Goal: Answer question/provide support

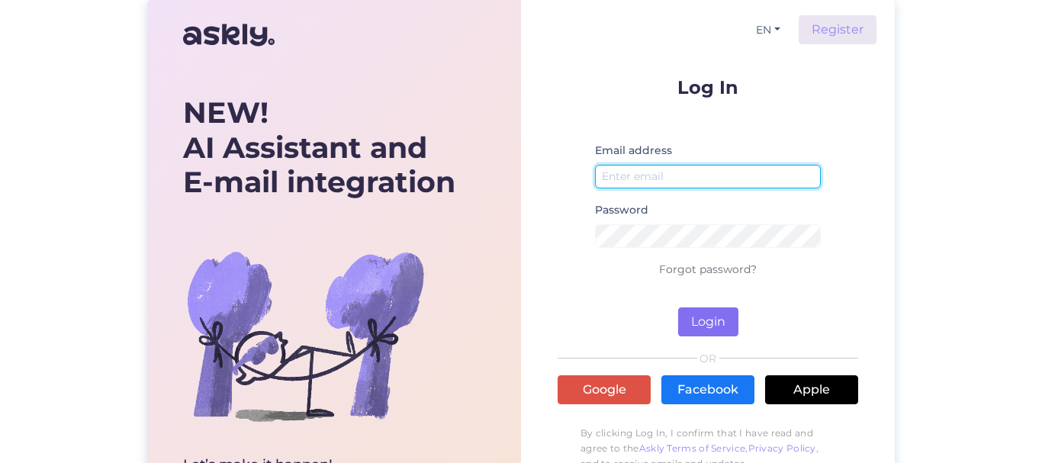
type input "[EMAIL_ADDRESS][DOMAIN_NAME]"
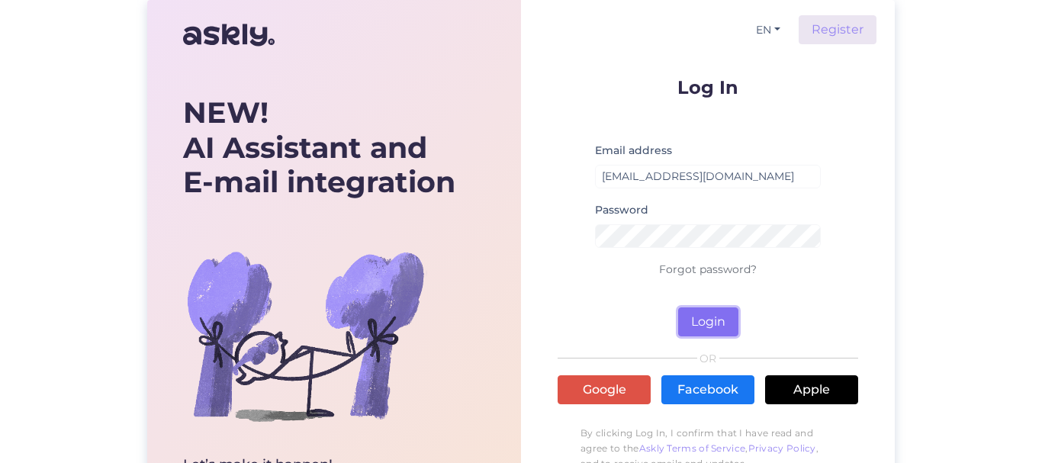
click at [720, 322] on button "Login" at bounding box center [708, 322] width 60 height 29
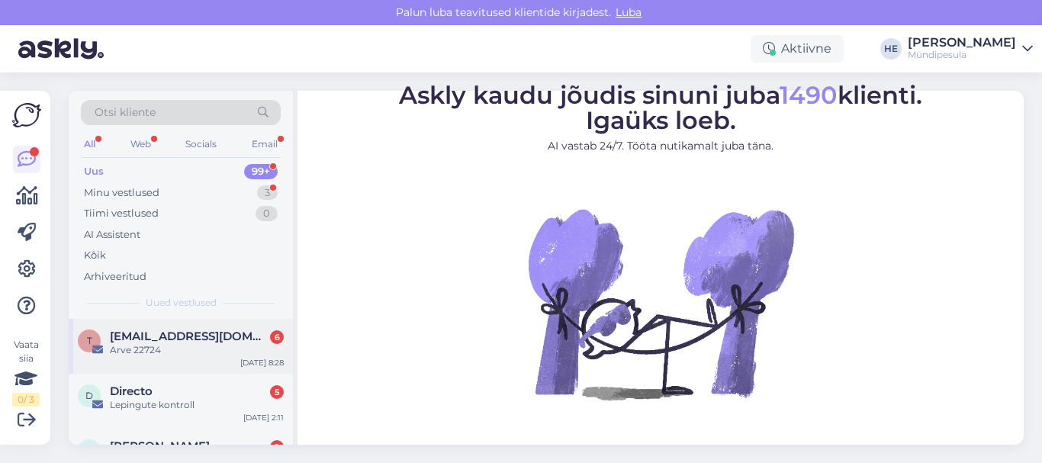
click at [148, 334] on span "[EMAIL_ADDRESS][DOMAIN_NAME]" at bounding box center [189, 337] width 159 height 14
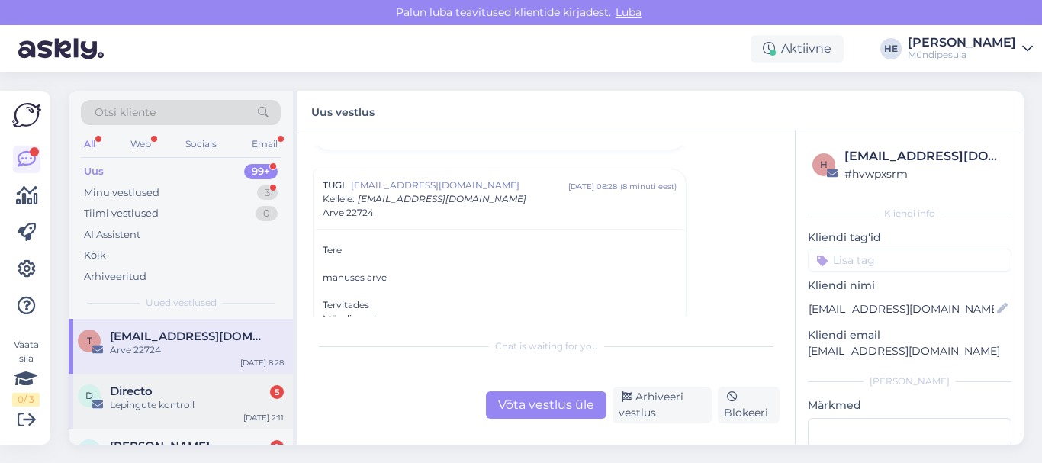
click at [147, 396] on span "Directo" at bounding box center [131, 392] width 43 height 14
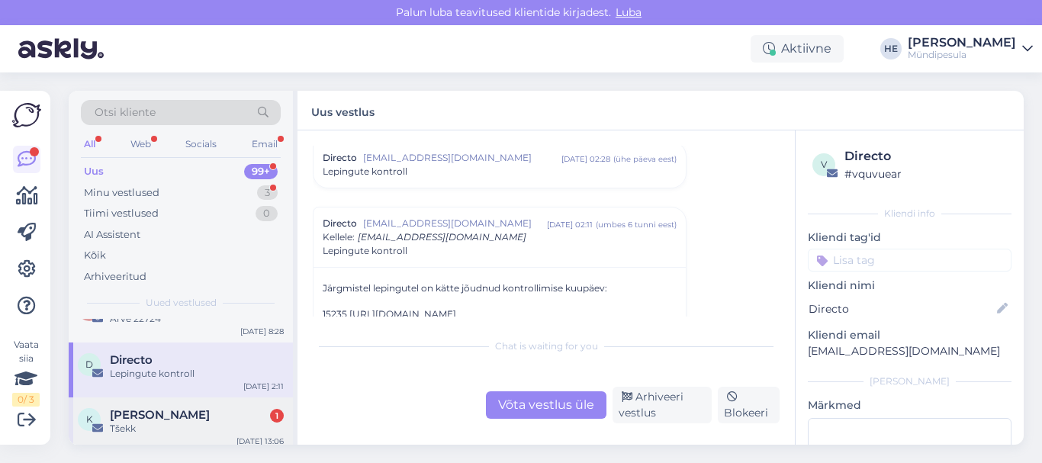
scroll to position [61, 0]
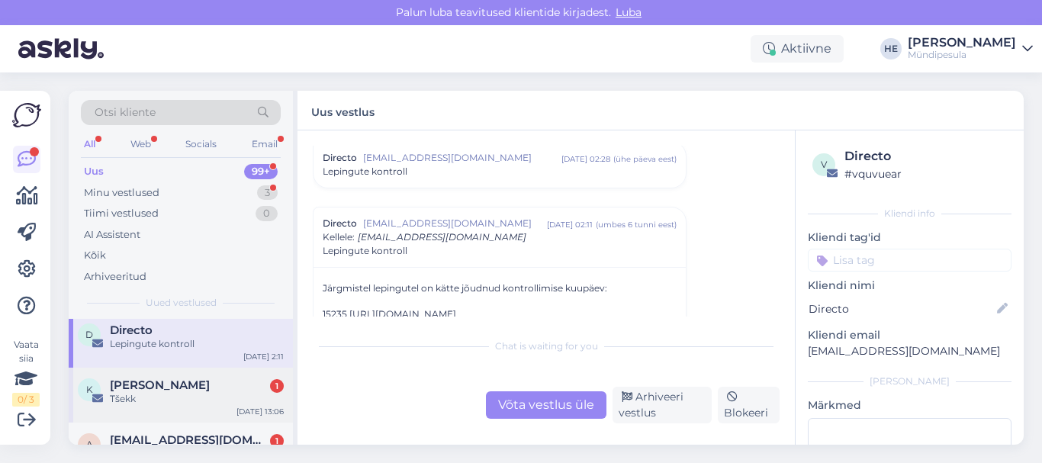
click at [130, 378] on span "[PERSON_NAME]" at bounding box center [160, 385] width 100 height 14
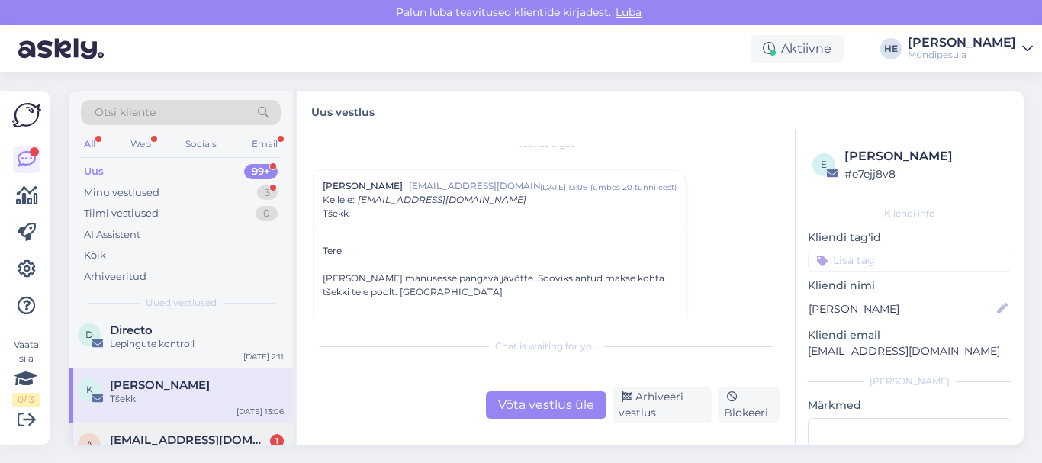
click at [163, 435] on span "[EMAIL_ADDRESS][DOMAIN_NAME]" at bounding box center [189, 440] width 159 height 14
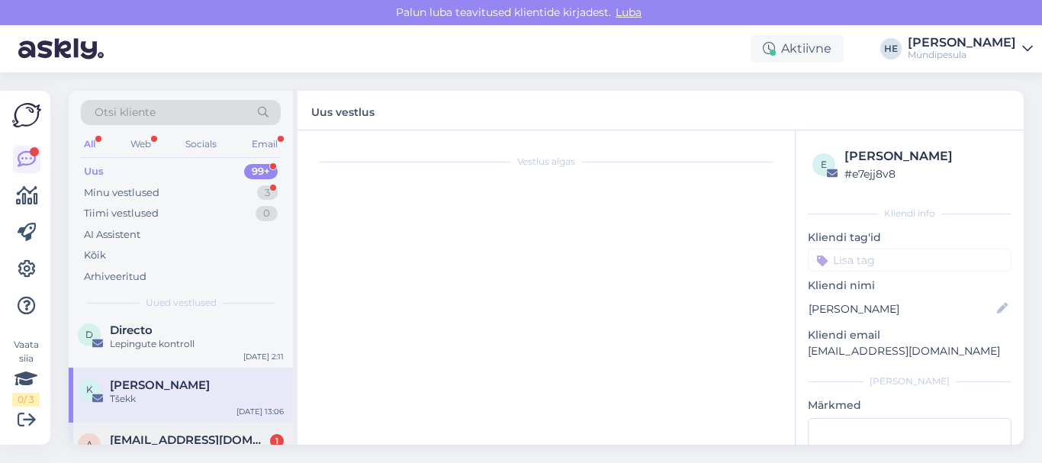
scroll to position [0, 0]
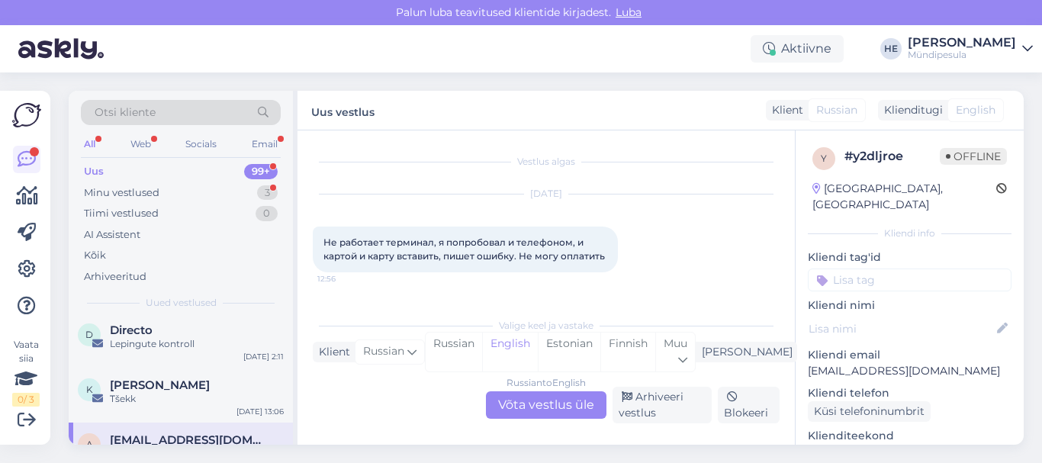
click at [543, 402] on div "Russian to English Võta vestlus üle" at bounding box center [546, 404] width 121 height 27
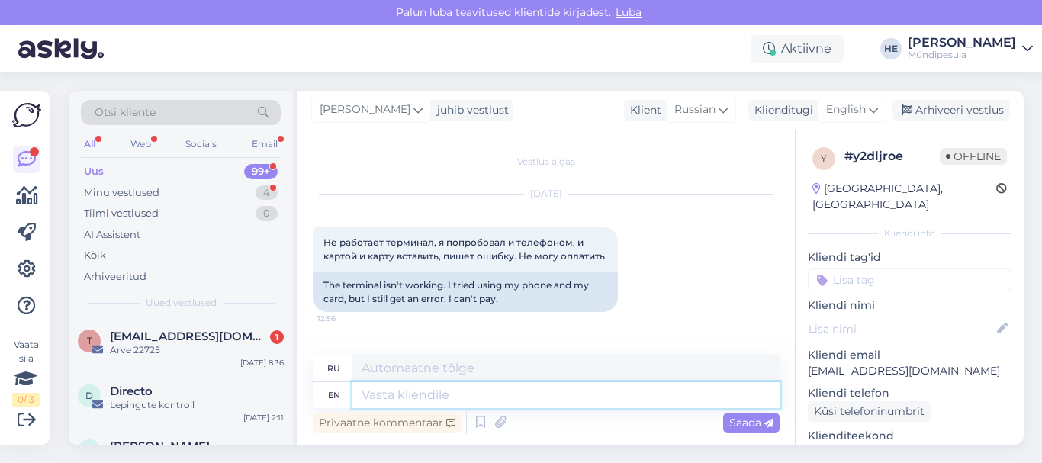
click at [377, 401] on textarea at bounding box center [566, 395] width 427 height 26
paste textarea "Здравствуйте! Просим Вас заполнить форму на нашем сайте о возмещении средств. […"
type textarea "Здравствуйте! Просим Вас заполнить форму на нашем сайте о возмещении средств. […"
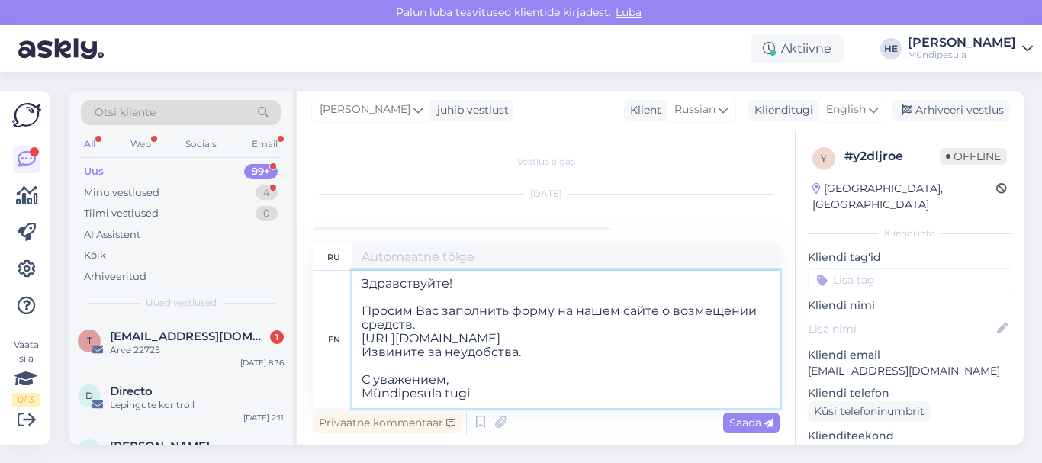
type textarea "Здравствуйте! Просим Вас заполнить форму на нашем сайте о возмещении средств. […"
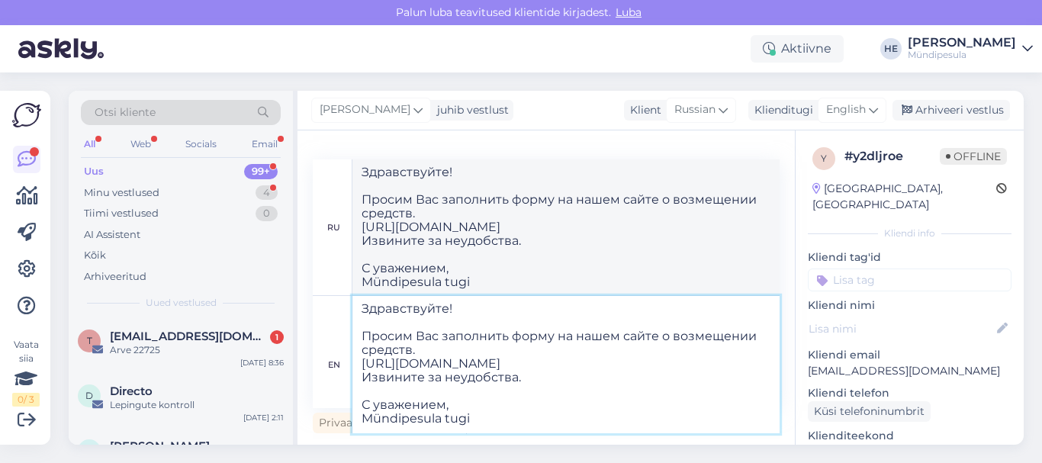
type textarea "Здравствуйте! Просим Вас заполнить форму на нашем сайте о возмещении средств. […"
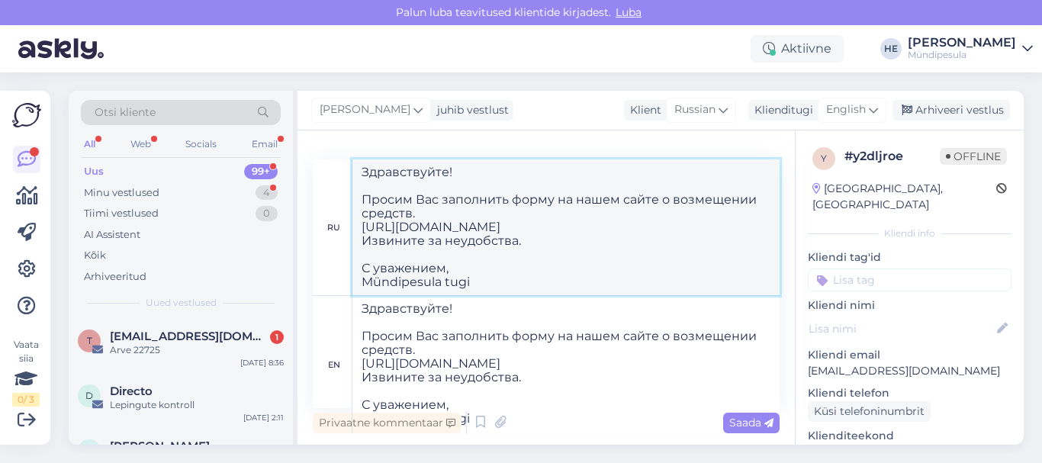
click at [673, 242] on textarea "Здравствуйте! Просим Вас заполнить форму на нашем сайте о возмещении средств. […" at bounding box center [566, 227] width 427 height 136
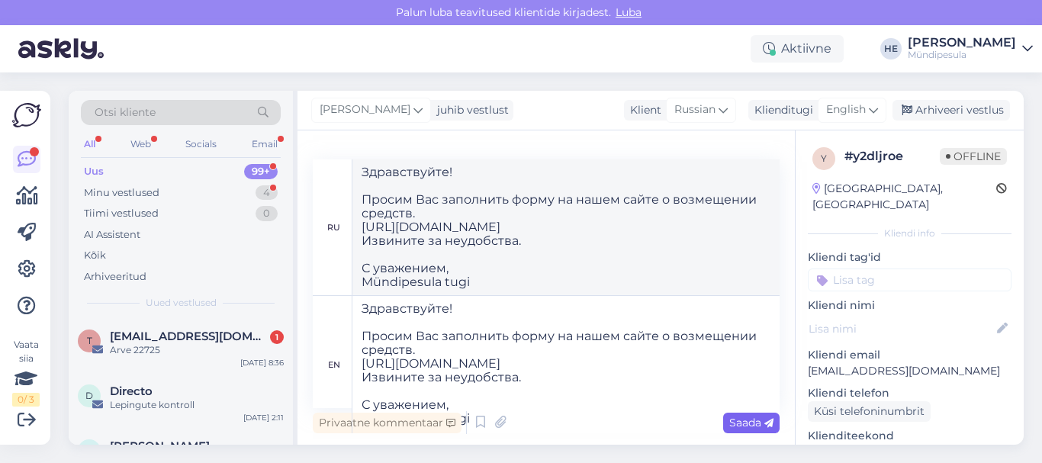
click at [752, 425] on span "Saada" at bounding box center [751, 423] width 44 height 14
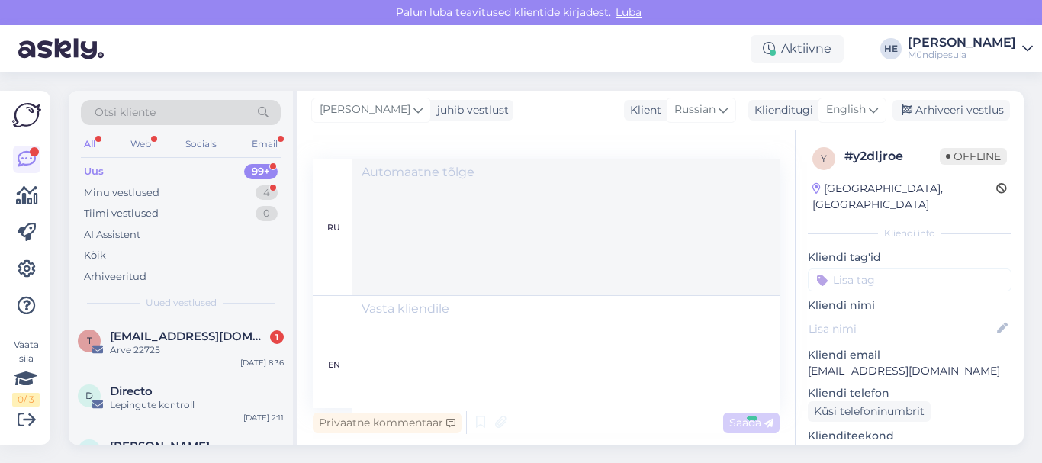
scroll to position [0, 0]
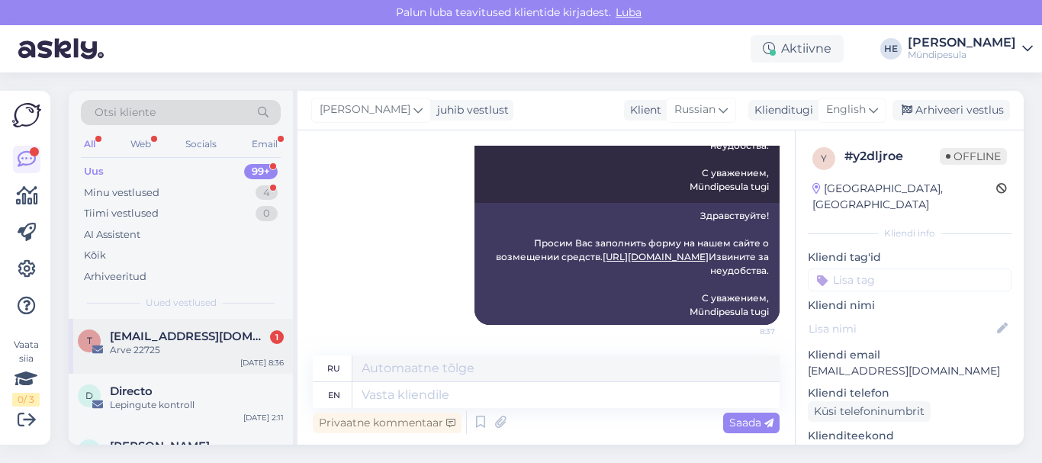
click at [125, 331] on span "[EMAIL_ADDRESS][DOMAIN_NAME]" at bounding box center [189, 337] width 159 height 14
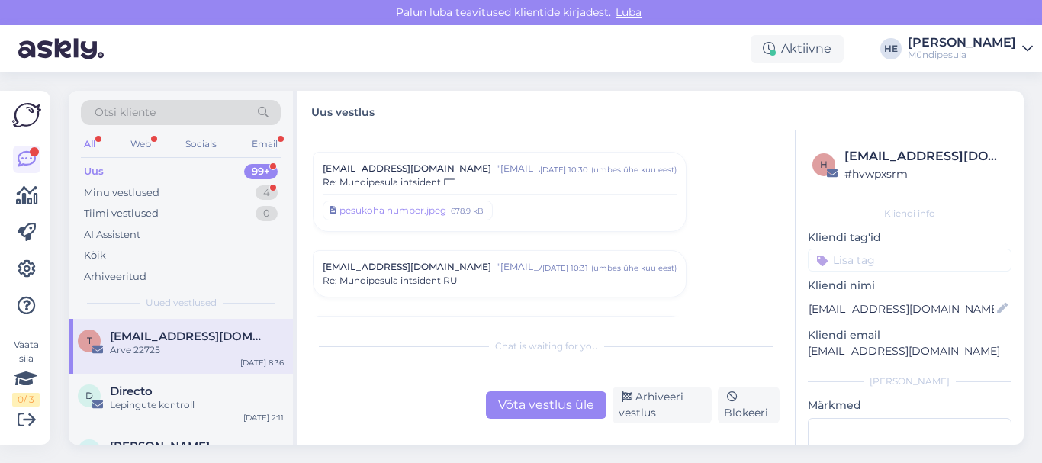
scroll to position [7564, 0]
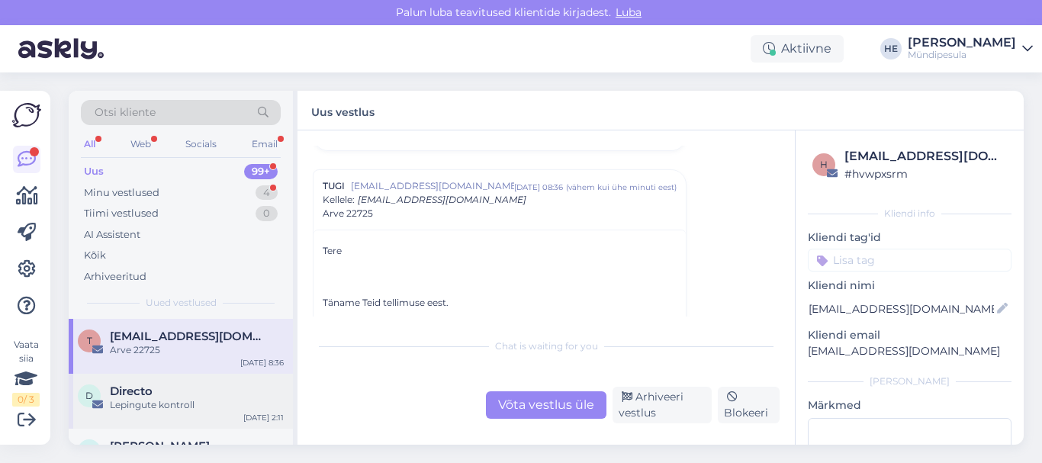
click at [143, 391] on span "Directo" at bounding box center [131, 392] width 43 height 14
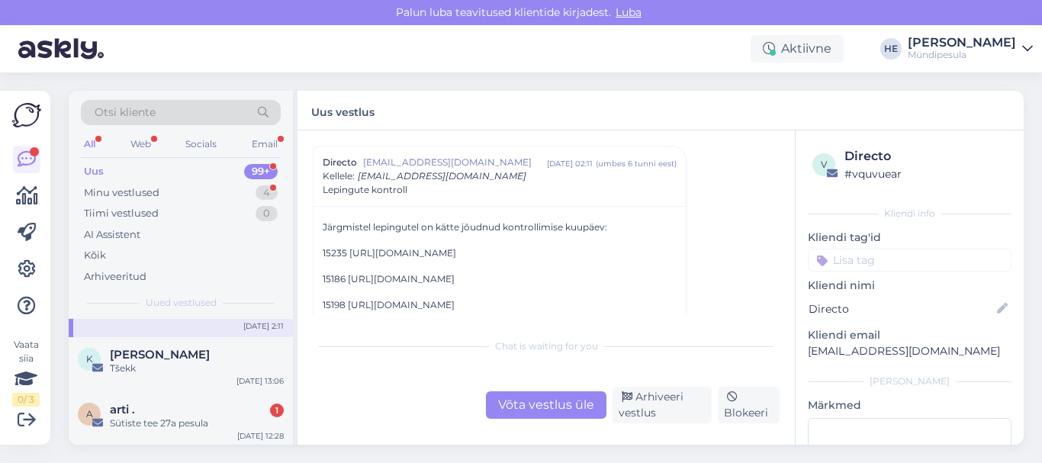
scroll to position [122, 0]
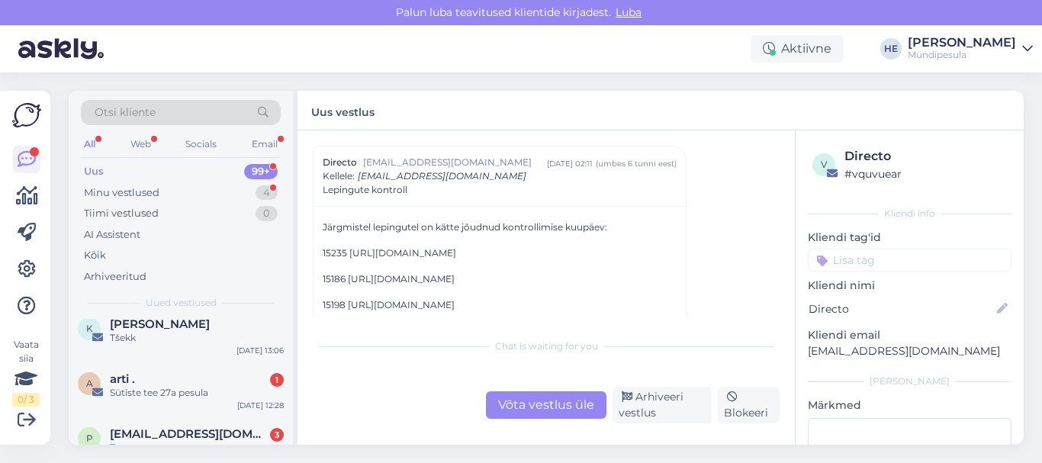
click at [143, 391] on div "Sütiste tee 27a pesula" at bounding box center [197, 393] width 174 height 14
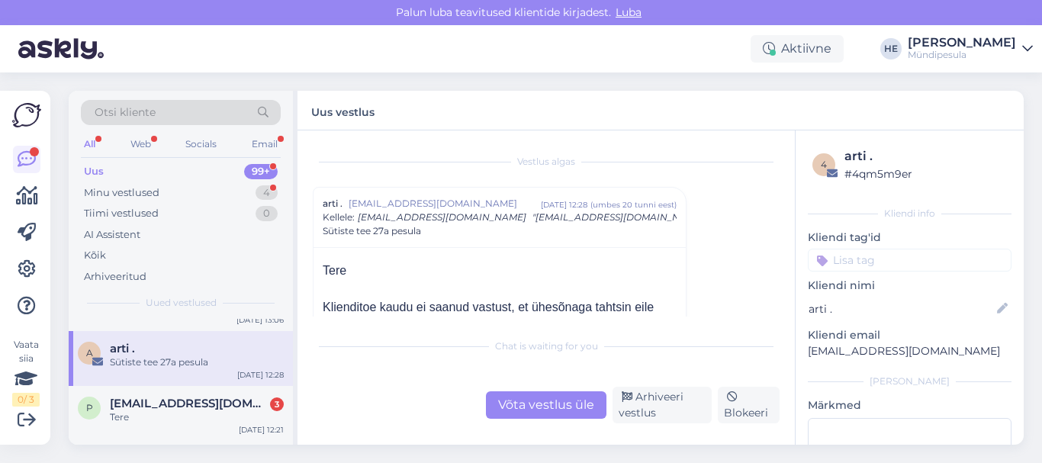
scroll to position [183, 0]
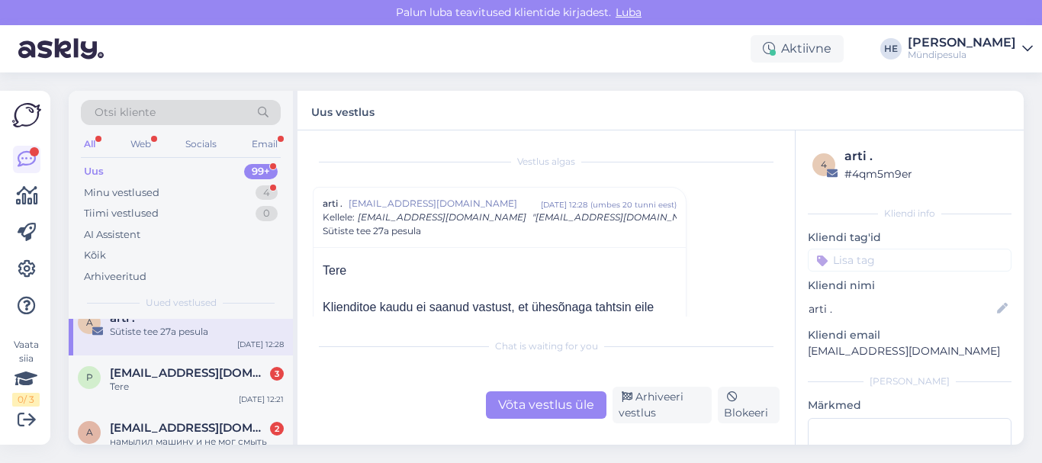
click at [143, 391] on div "Tere" at bounding box center [197, 387] width 174 height 14
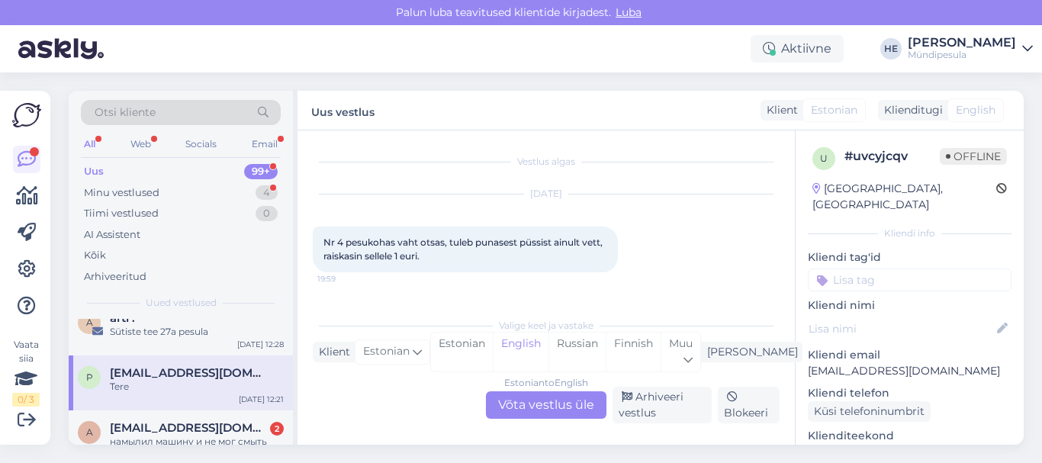
scroll to position [156, 0]
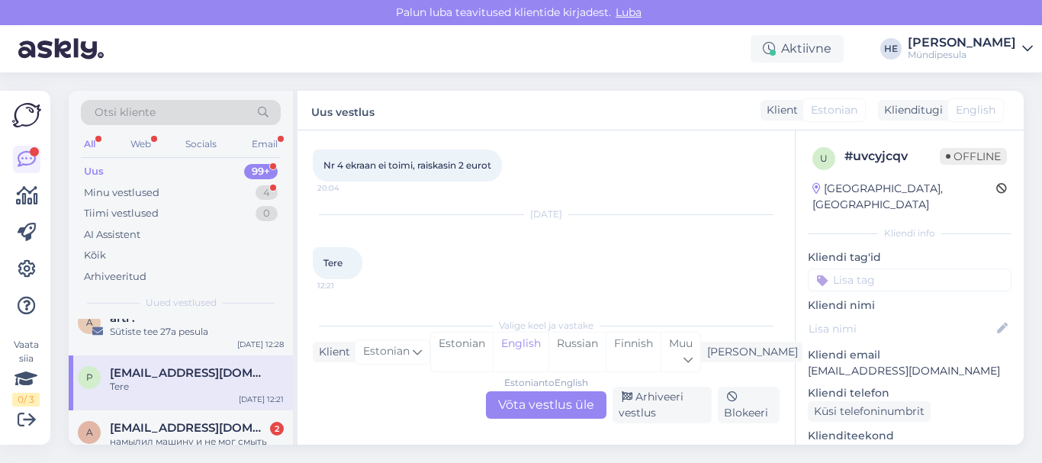
click at [549, 402] on div "Estonian to English Võta vestlus üle" at bounding box center [546, 404] width 121 height 27
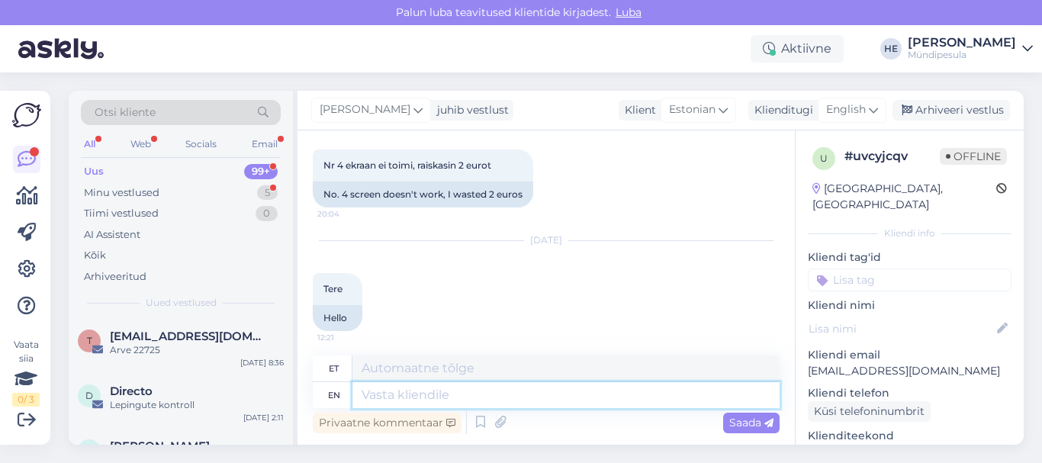
click at [407, 393] on textarea at bounding box center [566, 395] width 427 height 26
paste textarea "Tere Palun täitke meie kodulehel [PERSON_NAME] intsidenti kohta, et saaksime Te…"
type textarea "Tere Palun täitke meie kodulehel [PERSON_NAME] intsidenti kohta, et saaksime Te…"
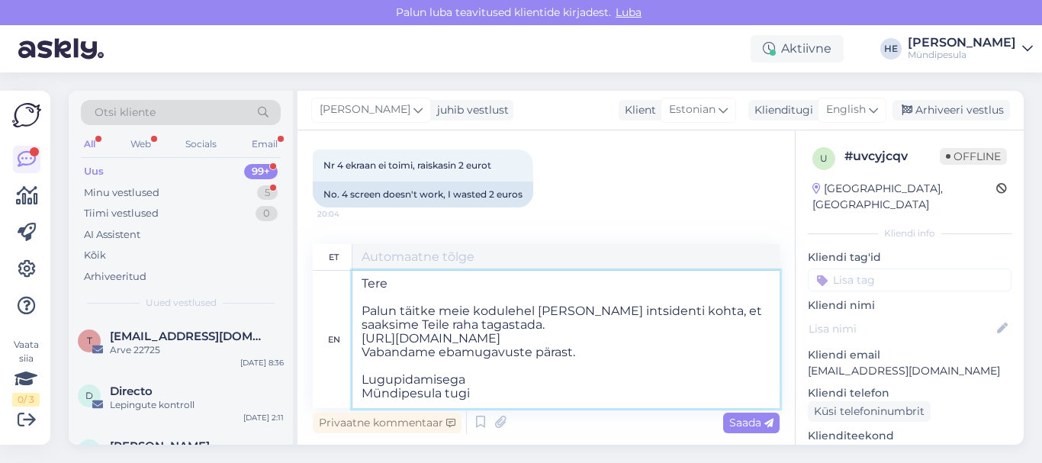
type textarea "Tere Palun täitke meie kodulehel [PERSON_NAME] intsidenti kohta, et saaksime Te…"
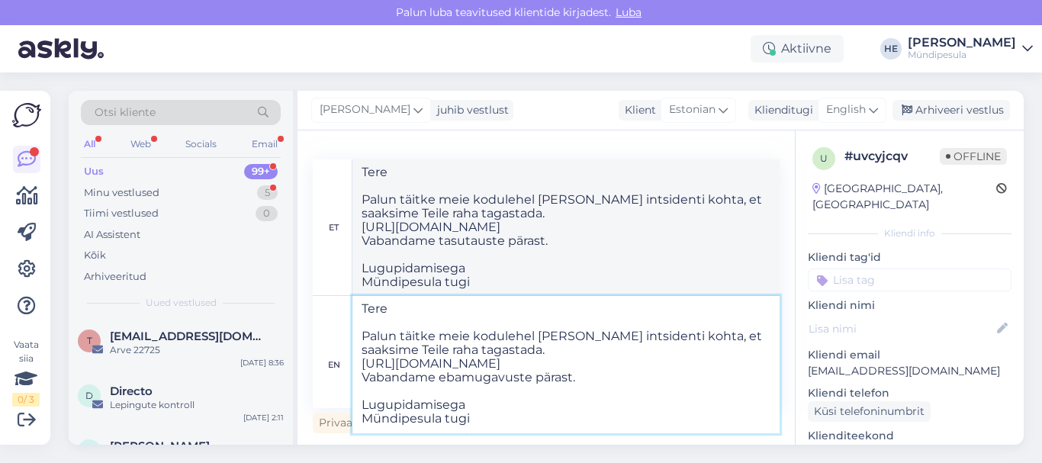
type textarea "Tere Palun täitke meie kodulehel [PERSON_NAME] intsidenti kohta, et saaksime Te…"
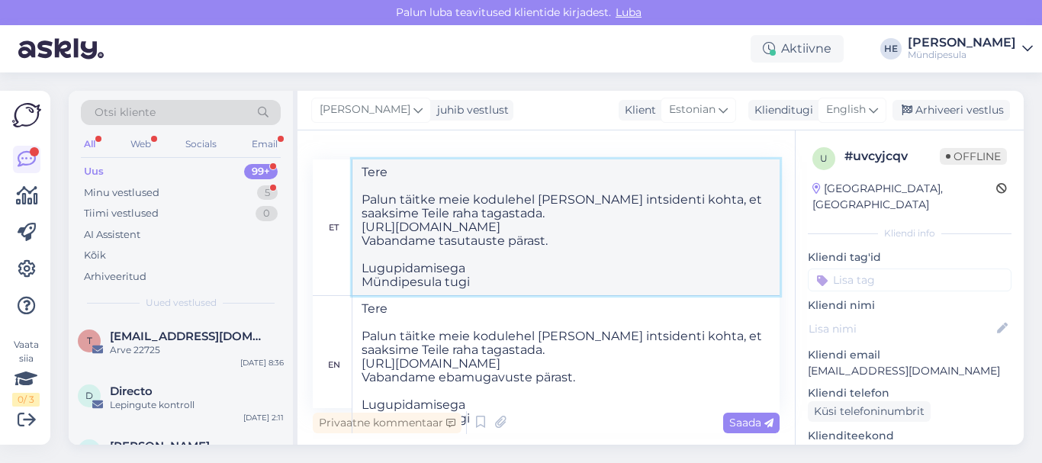
click at [694, 240] on textarea "Tere Palun täitke meie kodulehel [PERSON_NAME] intsidenti kohta, et saaksime Te…" at bounding box center [566, 227] width 427 height 136
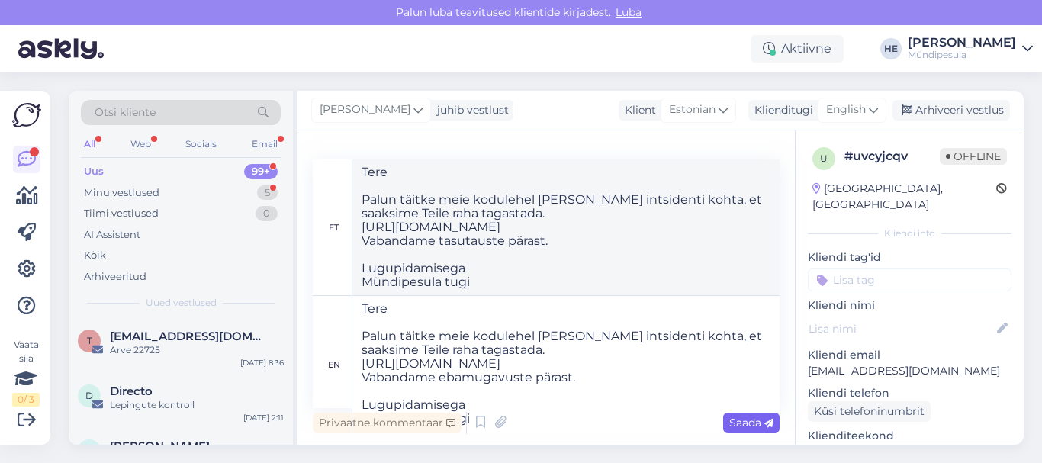
click at [747, 425] on span "Saada" at bounding box center [751, 423] width 44 height 14
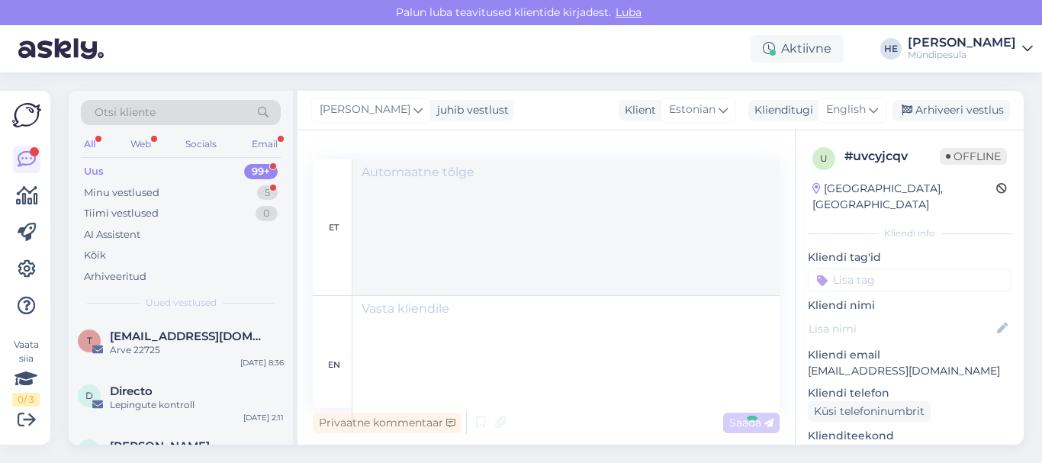
scroll to position [0, 0]
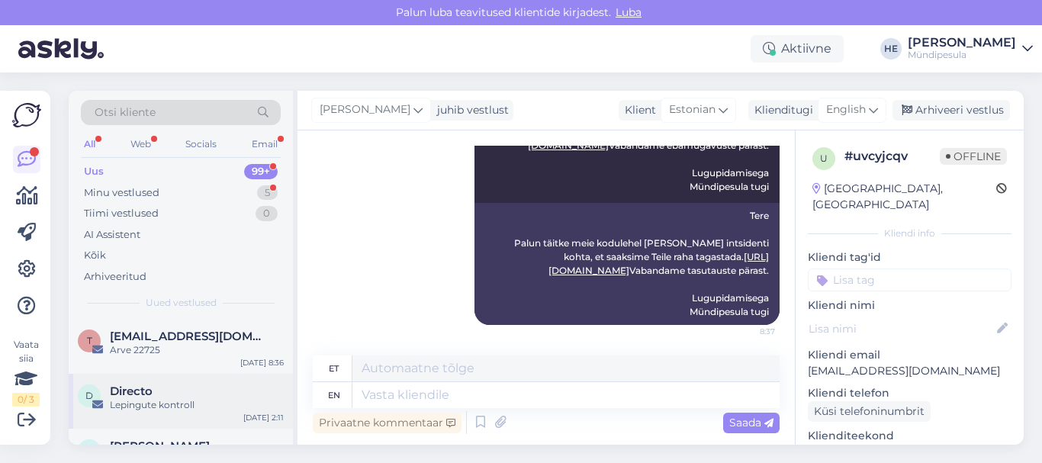
click at [174, 391] on div "Directo" at bounding box center [197, 392] width 174 height 14
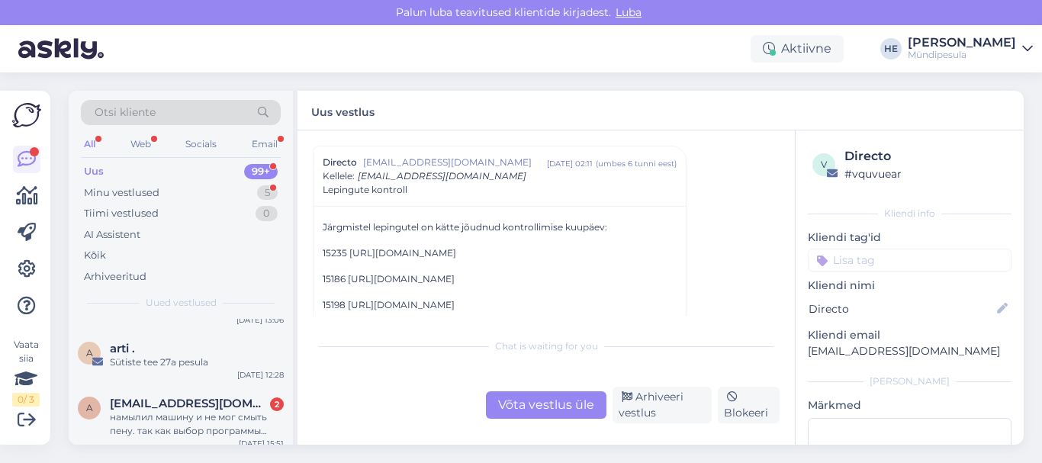
scroll to position [183, 0]
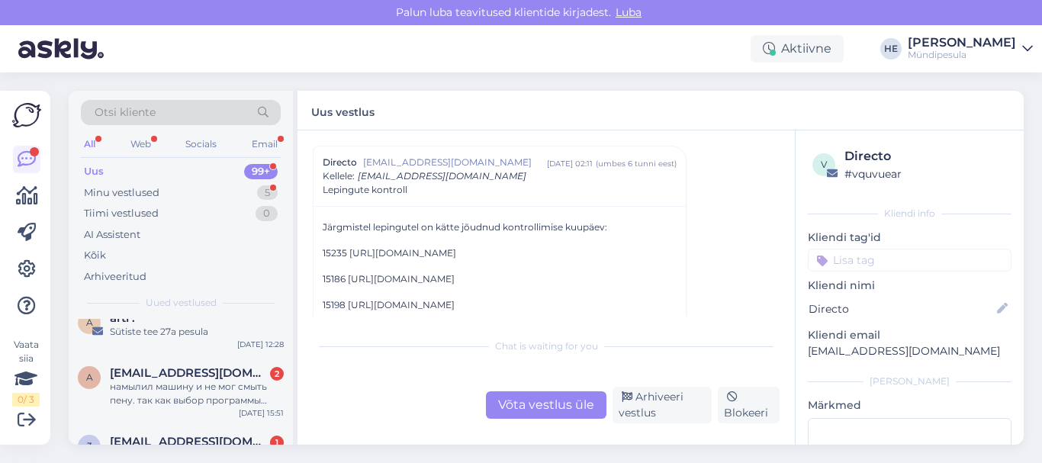
click at [174, 391] on div "намылил машину и не мог смыть пену. так как выбор программы плохо работает" at bounding box center [197, 393] width 174 height 27
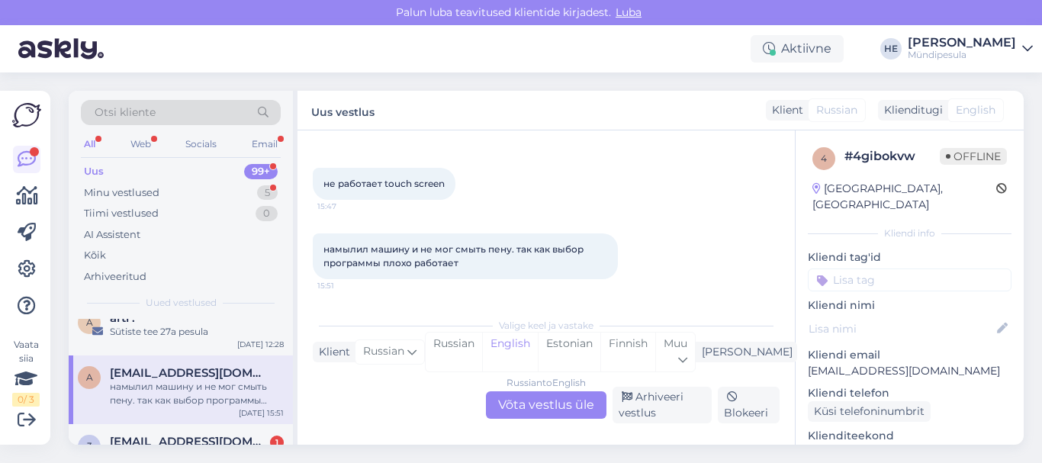
click at [543, 401] on div "Russian to English Võta vestlus üle" at bounding box center [546, 404] width 121 height 27
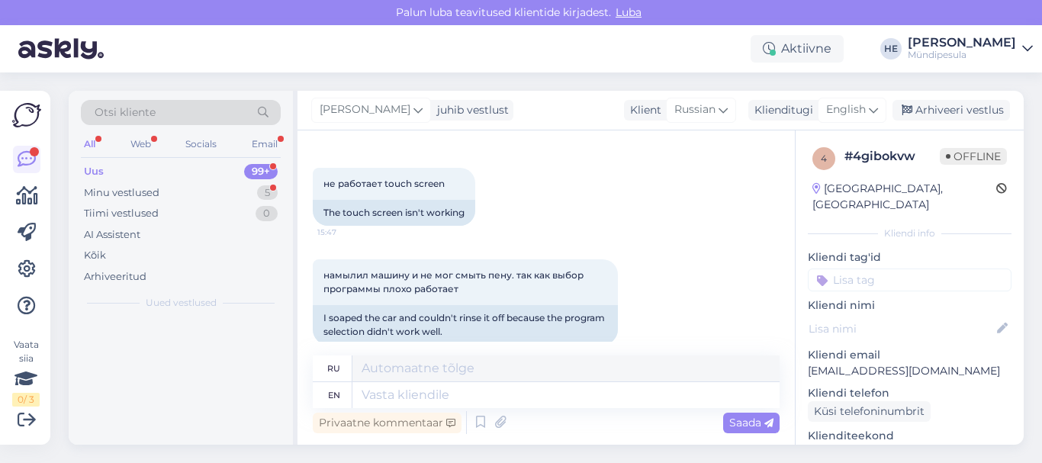
scroll to position [0, 0]
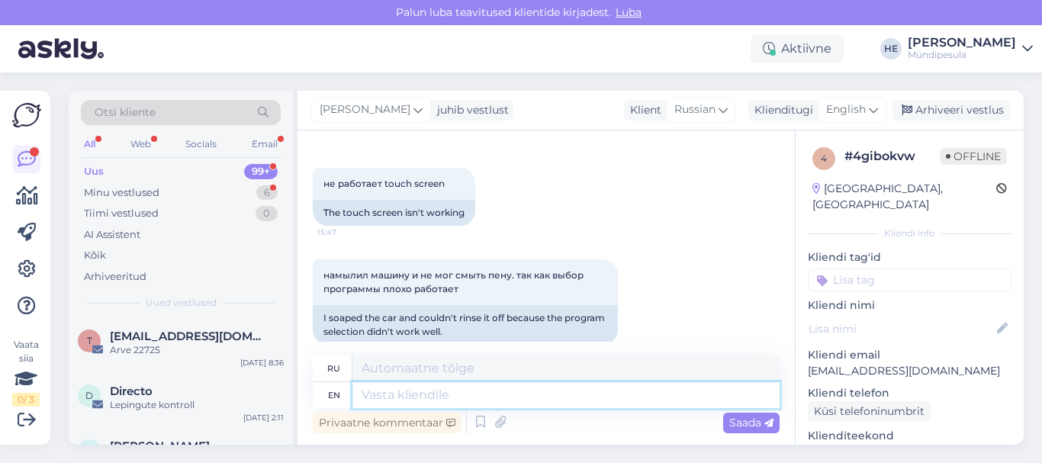
click at [414, 401] on textarea at bounding box center [566, 395] width 427 height 26
paste textarea "Здравствуйте! Просим Вас заполнить форму на нашем сайте о возмещении средств. […"
type textarea "Здравствуйте! Просим Вас заполнить форму на нашем сайте о возмещении средств. […"
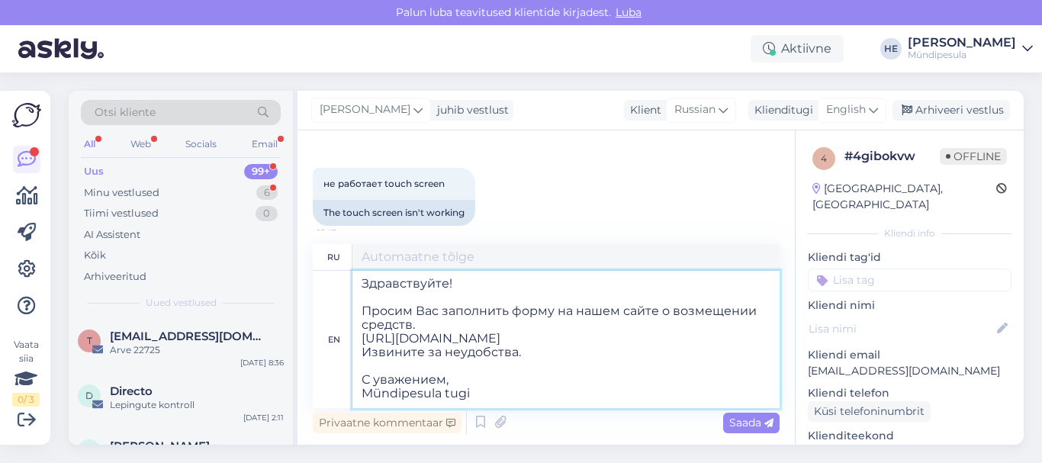
type textarea "Здравствуйте! Просим Вас заполнить форму на нашем сайте о возмещении средств. […"
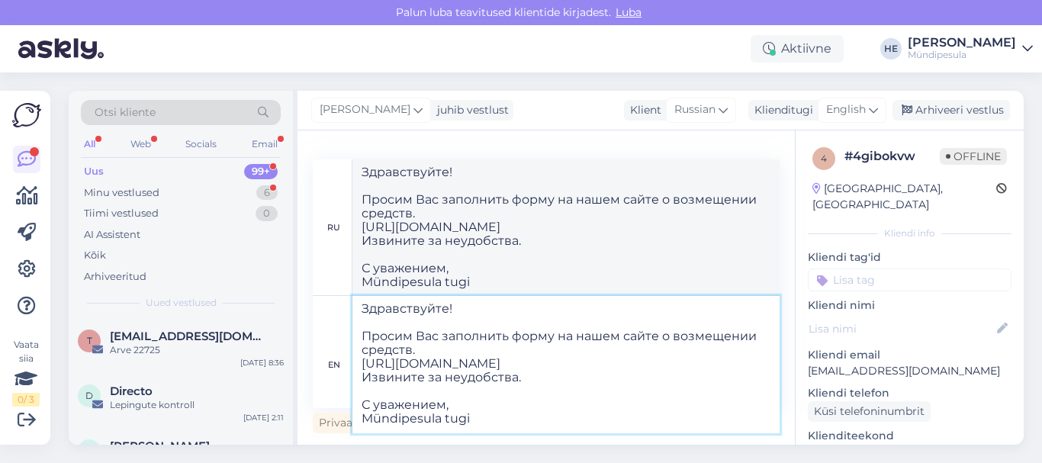
type textarea "Здравствуйте! Просим Вас заполнить форму на нашем сайте о возмещении средств. […"
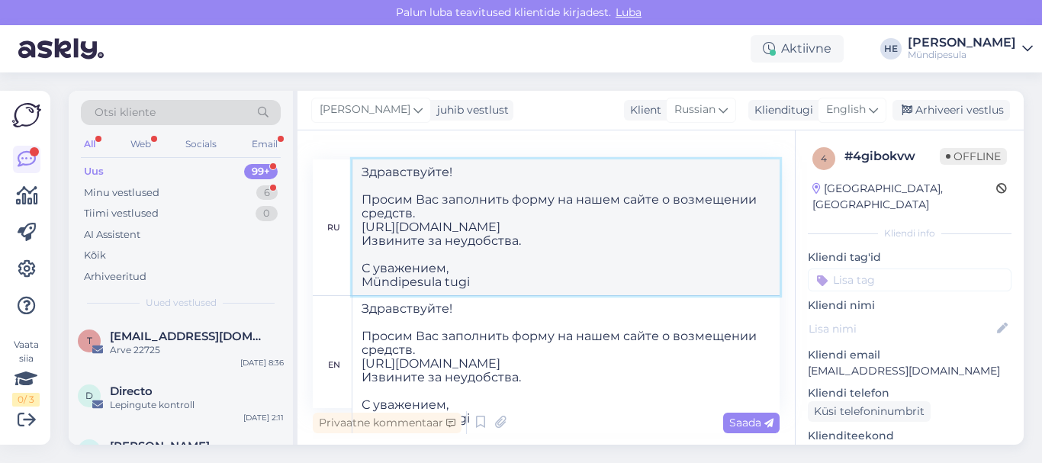
click at [730, 201] on textarea "Здравствуйте! Просим Вас заполнить форму на нашем сайте о возмещении средств. […" at bounding box center [566, 227] width 427 height 136
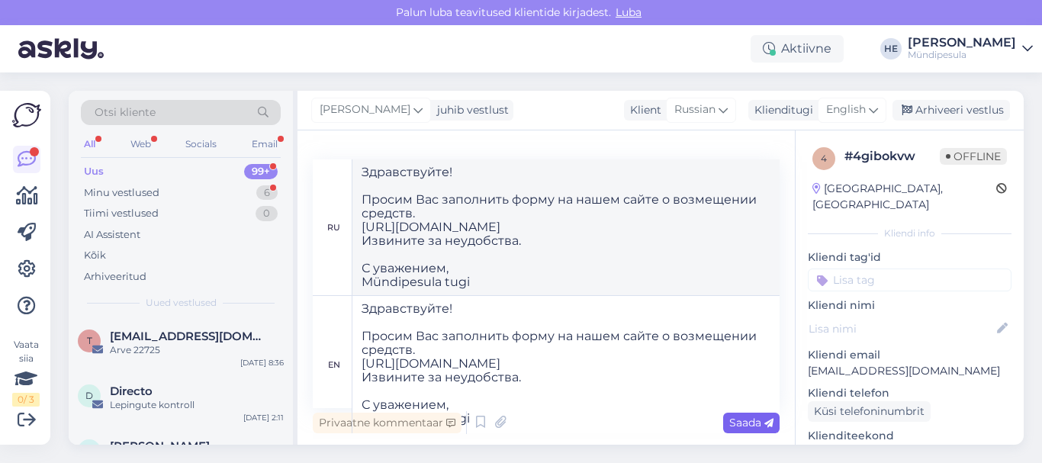
click at [737, 420] on span "Saada" at bounding box center [751, 423] width 44 height 14
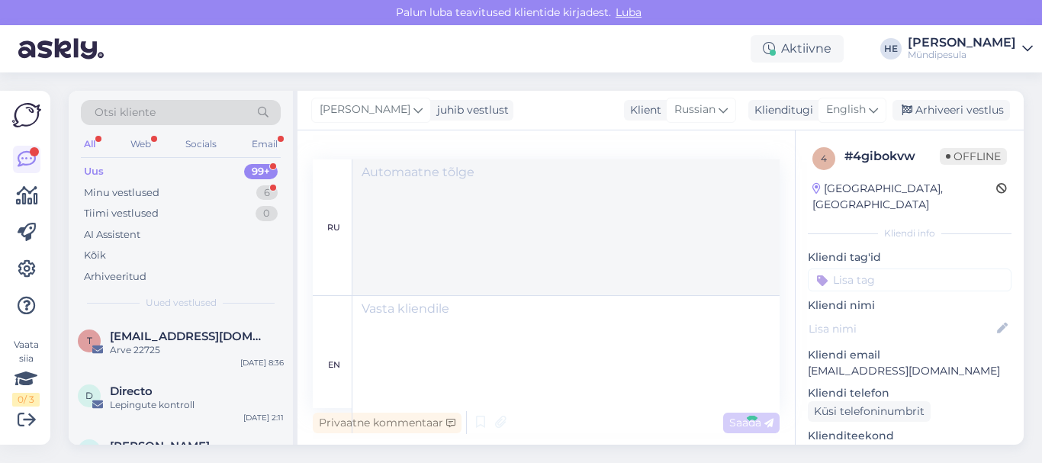
scroll to position [0, 0]
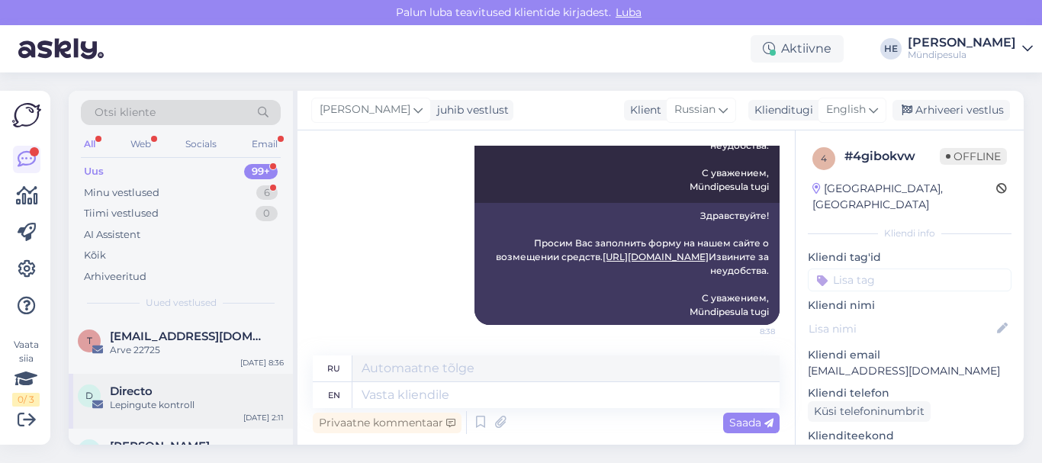
click at [163, 396] on div "Directo" at bounding box center [197, 392] width 174 height 14
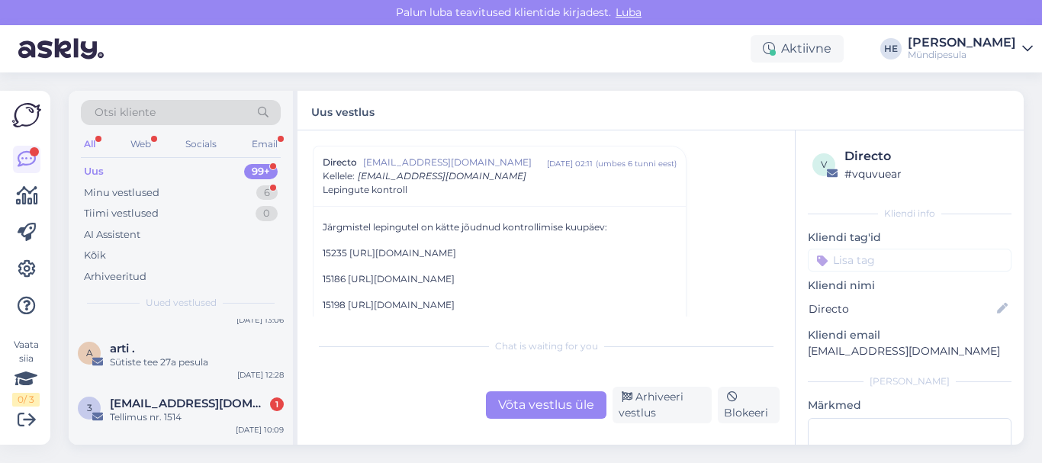
scroll to position [183, 0]
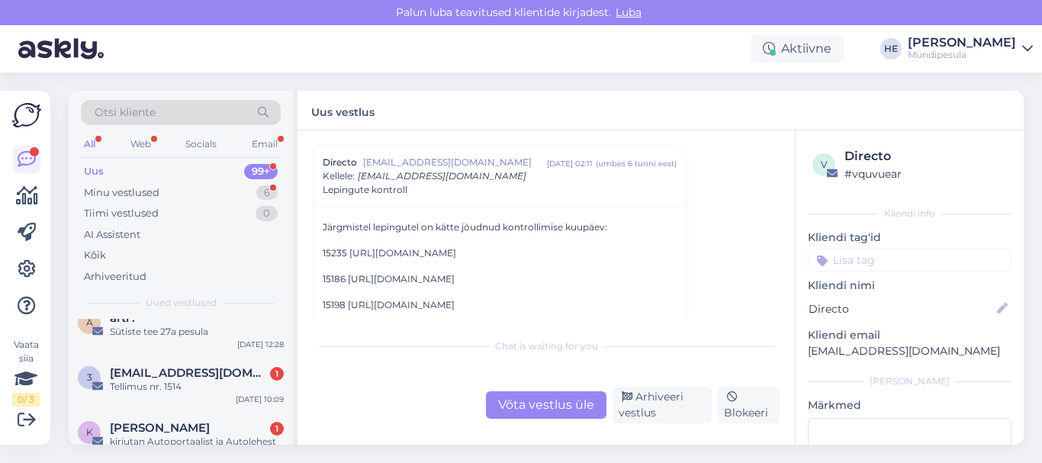
click at [163, 396] on div "3 [EMAIL_ADDRESS][DOMAIN_NAME] 1 Tellimus nr. [DATE] 10:09" at bounding box center [181, 383] width 224 height 55
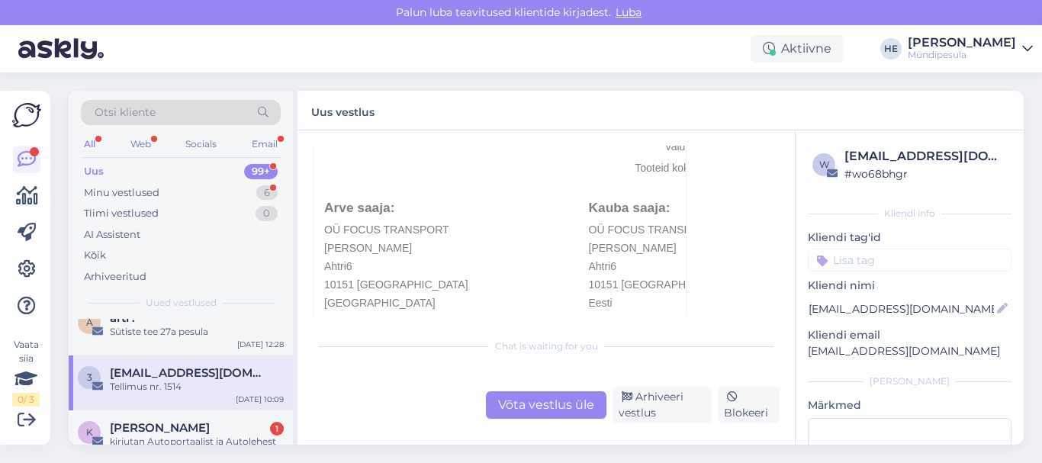
scroll to position [9087, 0]
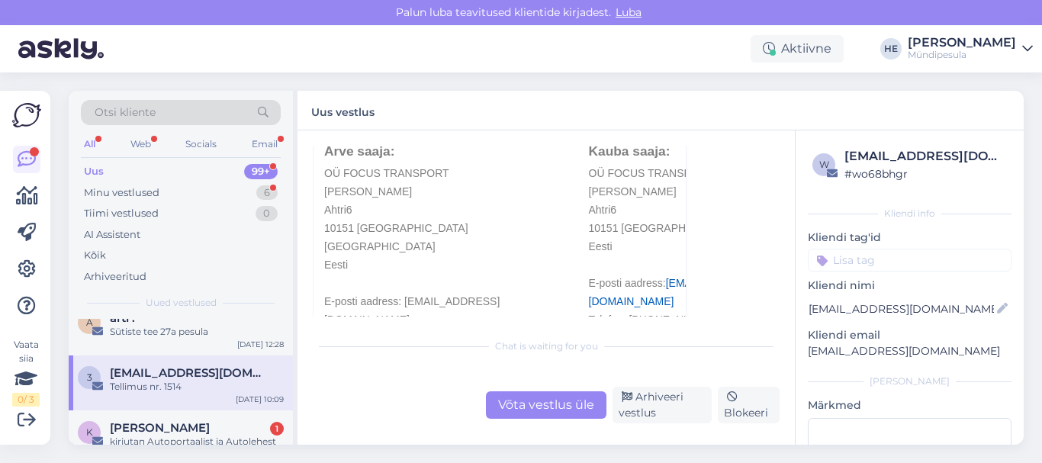
click at [156, 375] on span "[EMAIL_ADDRESS][DOMAIN_NAME]" at bounding box center [189, 373] width 159 height 14
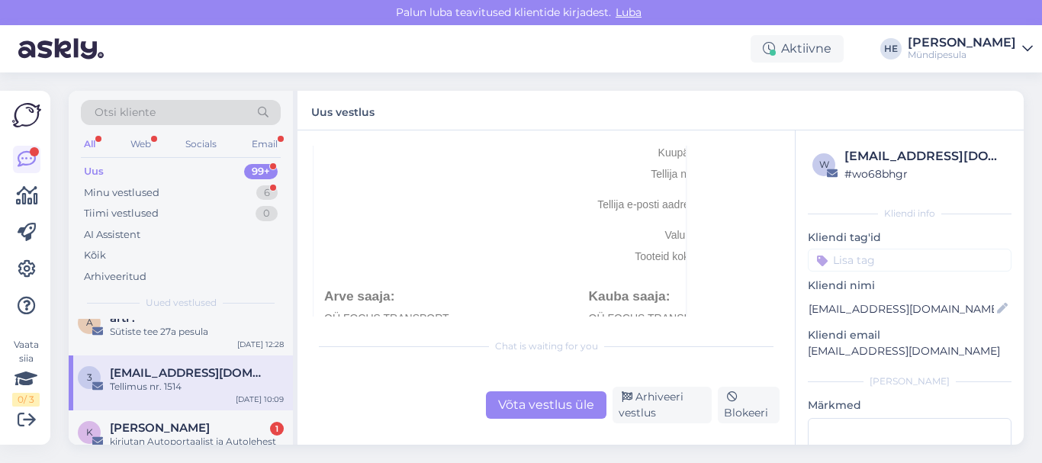
scroll to position [8999, 0]
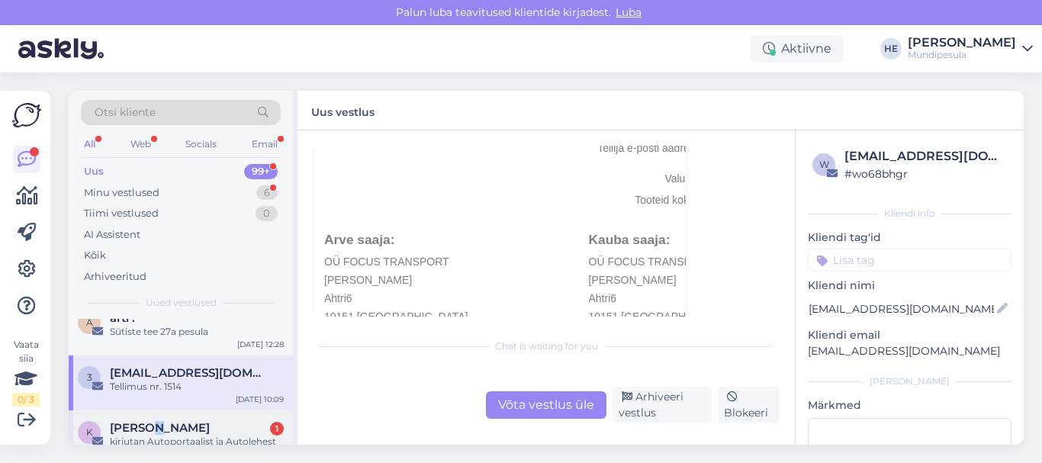
click at [149, 430] on span "[PERSON_NAME]" at bounding box center [160, 428] width 100 height 14
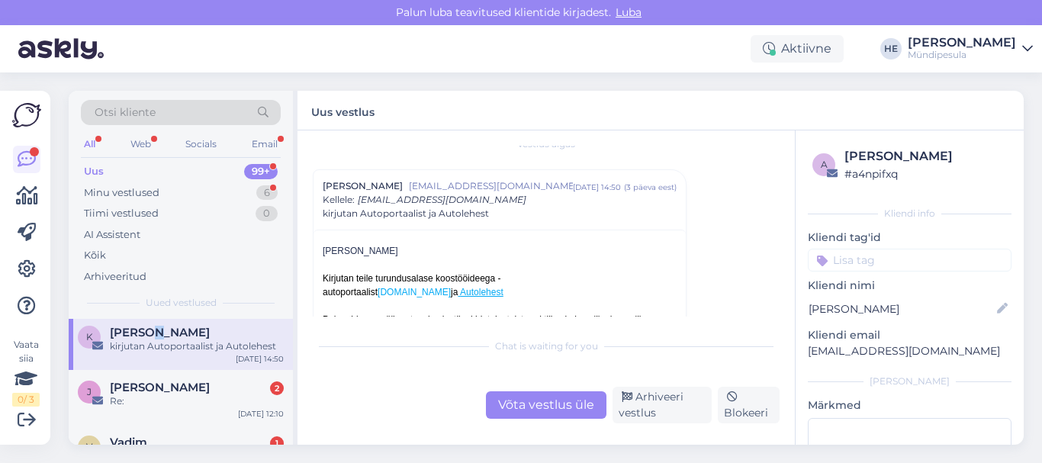
scroll to position [305, 0]
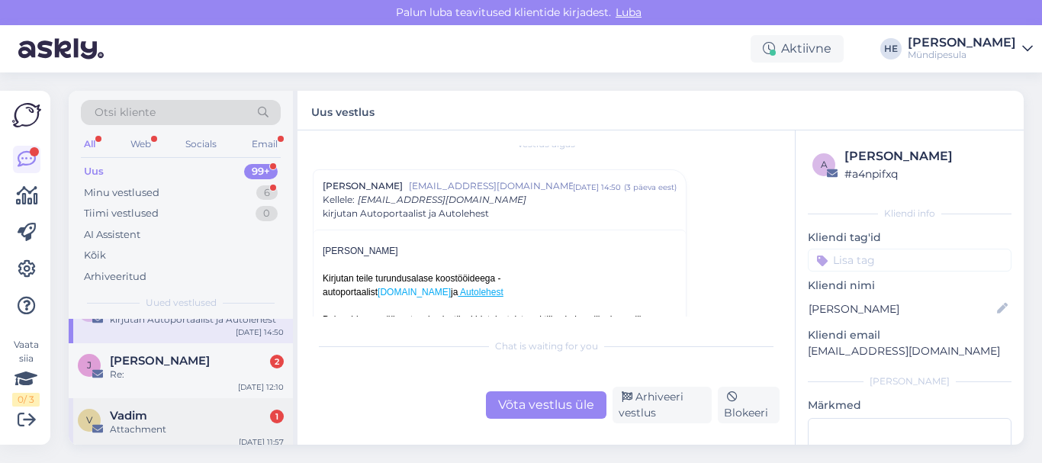
click at [149, 425] on div "Attachment" at bounding box center [197, 430] width 174 height 14
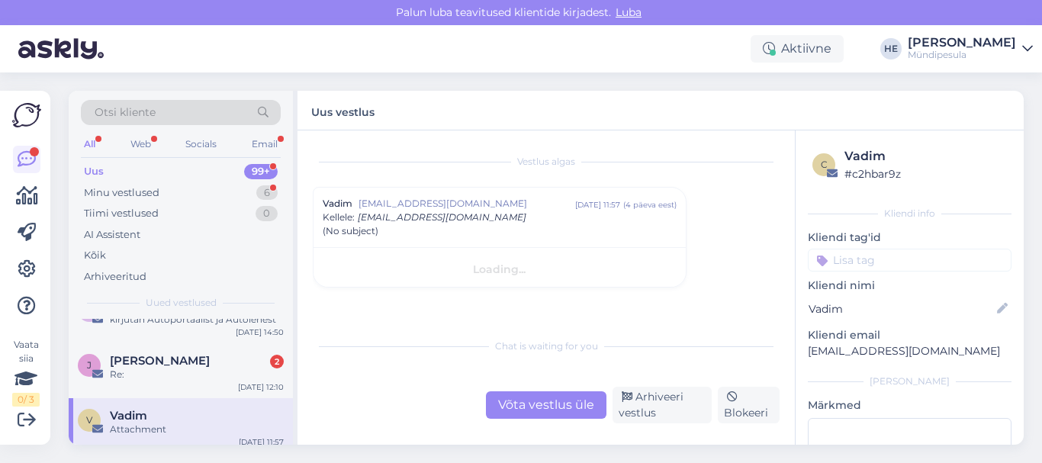
scroll to position [0, 0]
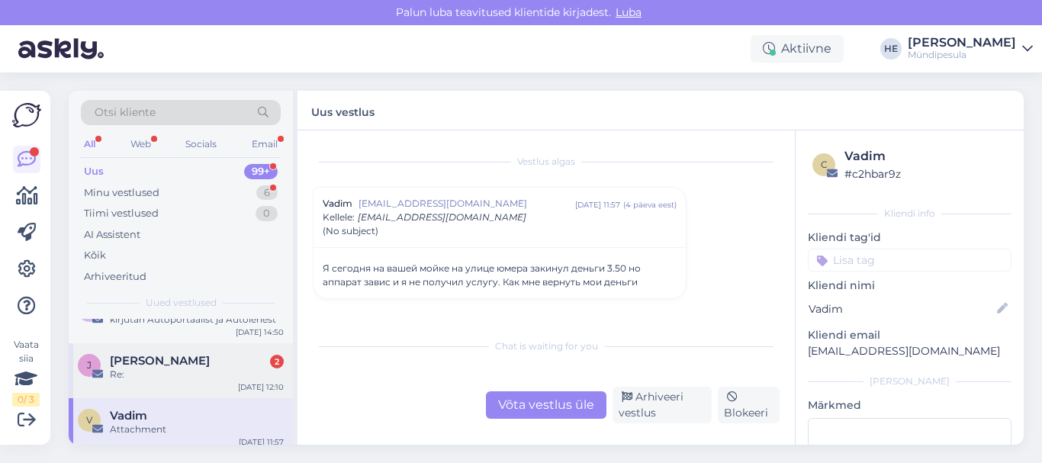
click at [135, 359] on span "[PERSON_NAME]" at bounding box center [160, 361] width 100 height 14
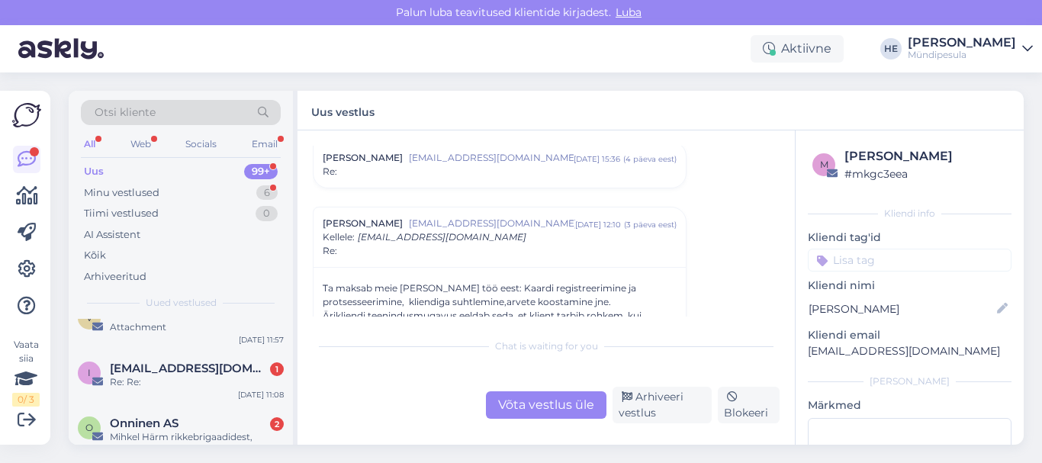
scroll to position [427, 0]
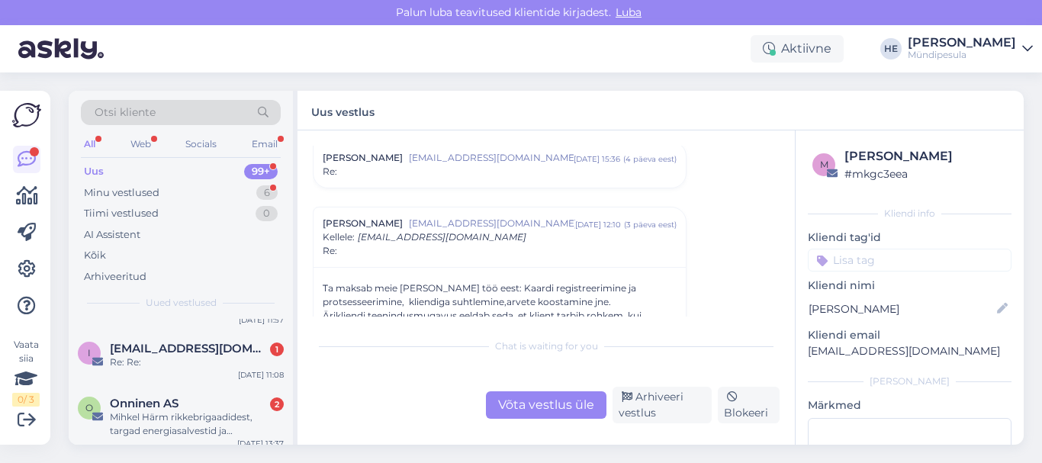
click at [135, 359] on div "Re: Re:" at bounding box center [197, 363] width 174 height 14
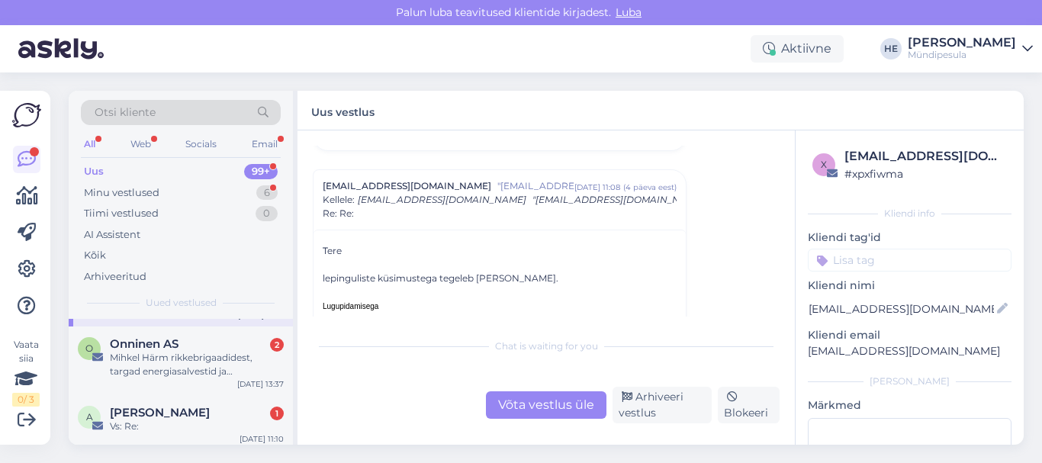
scroll to position [488, 0]
click at [135, 359] on div "Mihkel Härm rikkebrigaadidest, targad energiasalvestid ja sügiskampaaniad!" at bounding box center [197, 362] width 174 height 27
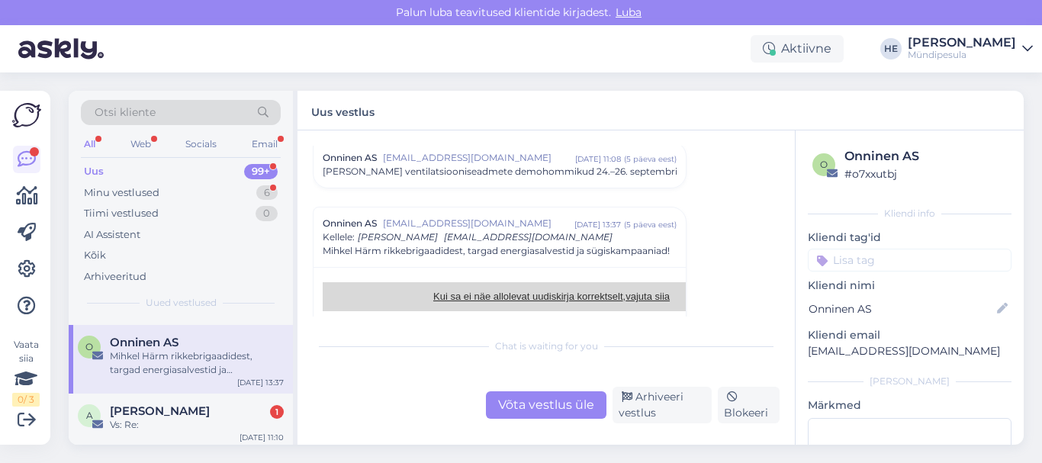
scroll to position [519, 0]
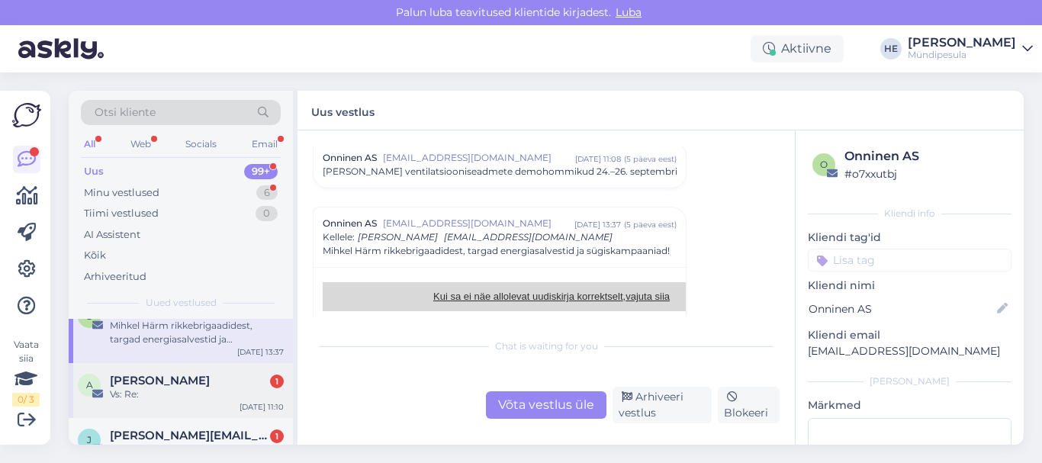
click at [137, 385] on span "[PERSON_NAME]" at bounding box center [160, 381] width 100 height 14
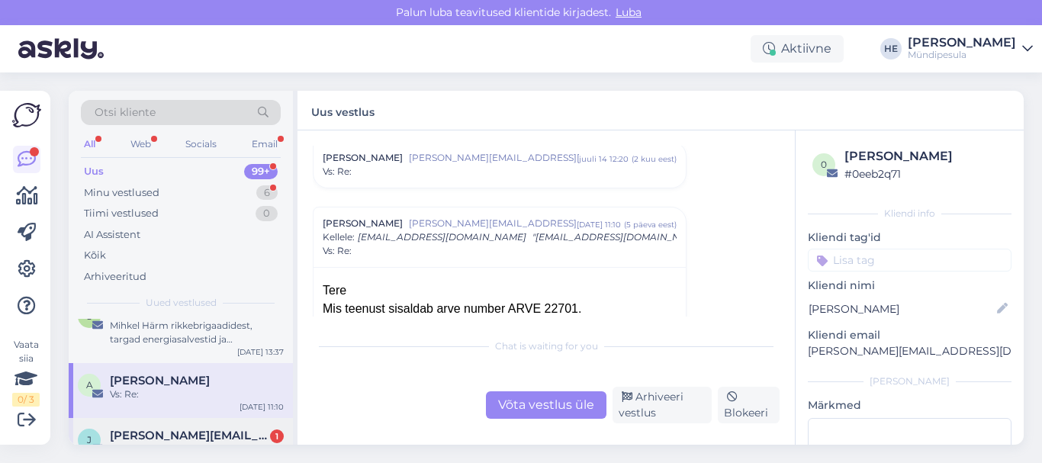
click at [141, 433] on span "[PERSON_NAME][EMAIL_ADDRESS][DOMAIN_NAME]" at bounding box center [189, 436] width 159 height 14
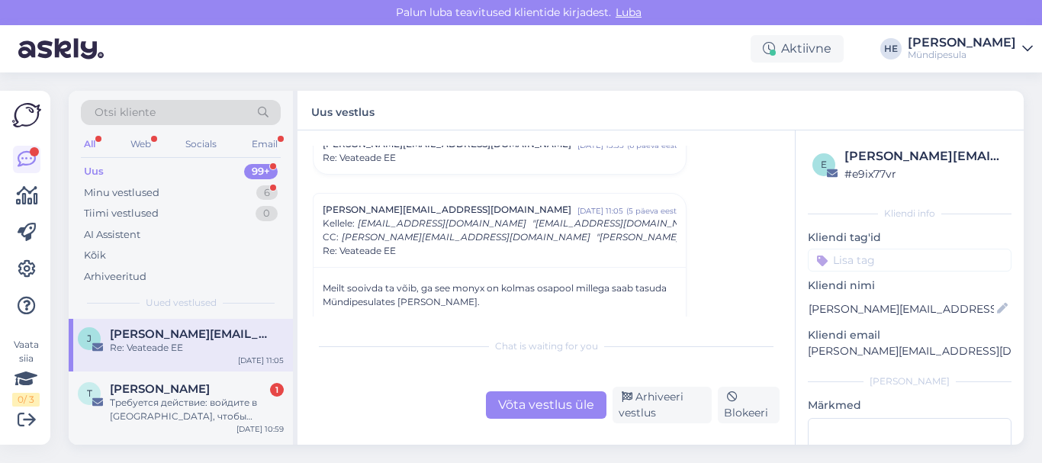
scroll to position [641, 0]
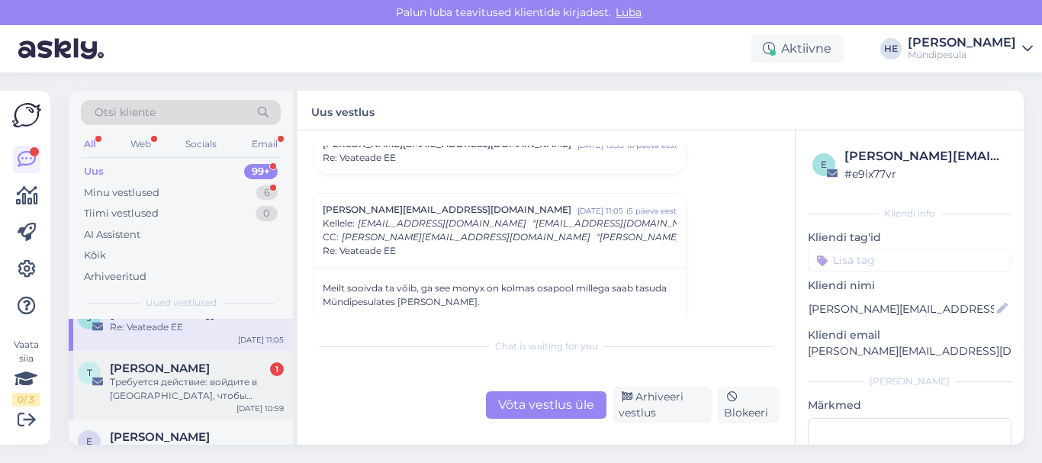
click at [156, 378] on div "Требуется действие: войдите в [GEOGRAPHIC_DATA], чтобы сохранить аккаунт" at bounding box center [197, 388] width 174 height 27
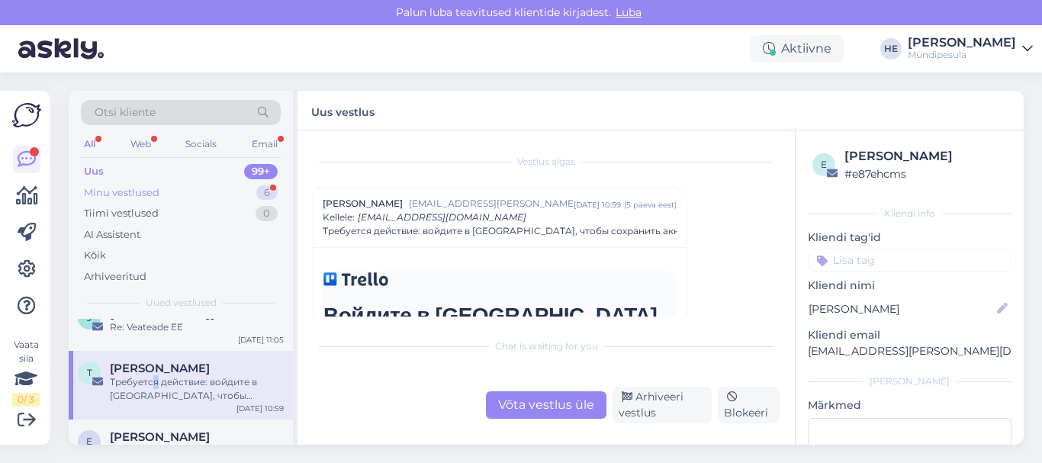
click at [147, 185] on div "Minu vestlused" at bounding box center [122, 192] width 76 height 15
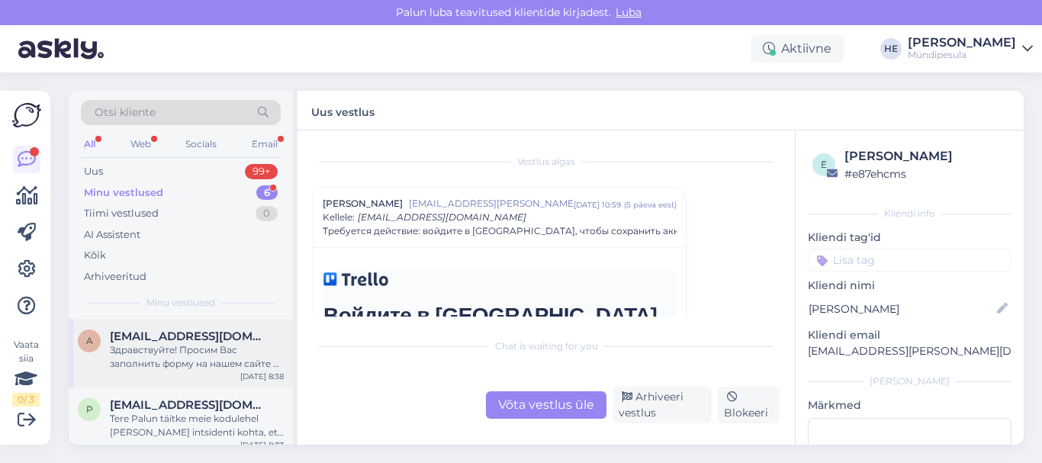
click at [152, 346] on div "Здравствуйте! Просим Вас заполнить форму на нашем сайте о возмещении средств. […" at bounding box center [197, 356] width 174 height 27
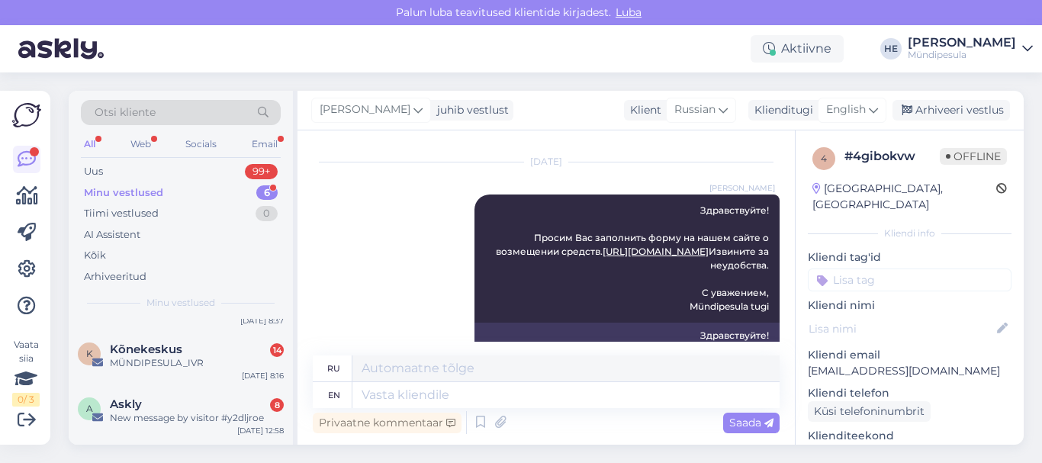
scroll to position [214, 0]
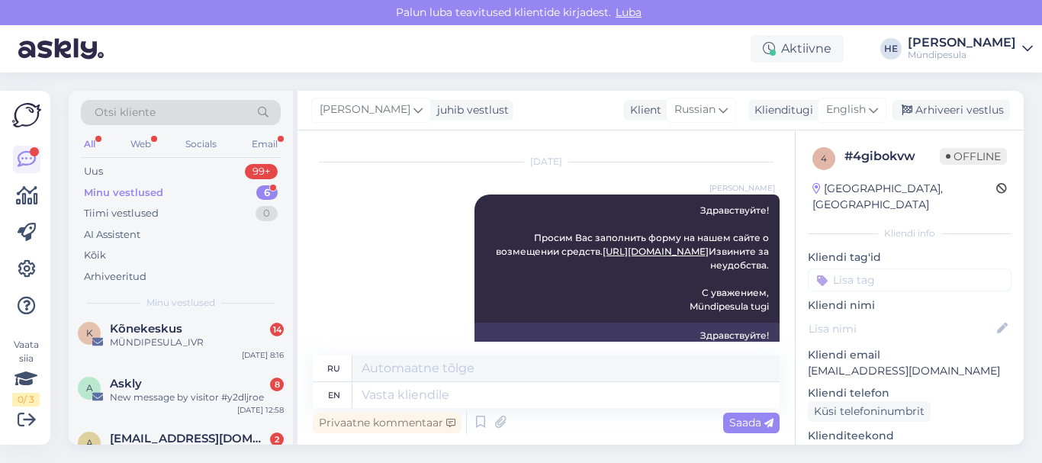
click at [152, 346] on div "MÜNDIPESULA_IVR" at bounding box center [197, 343] width 174 height 14
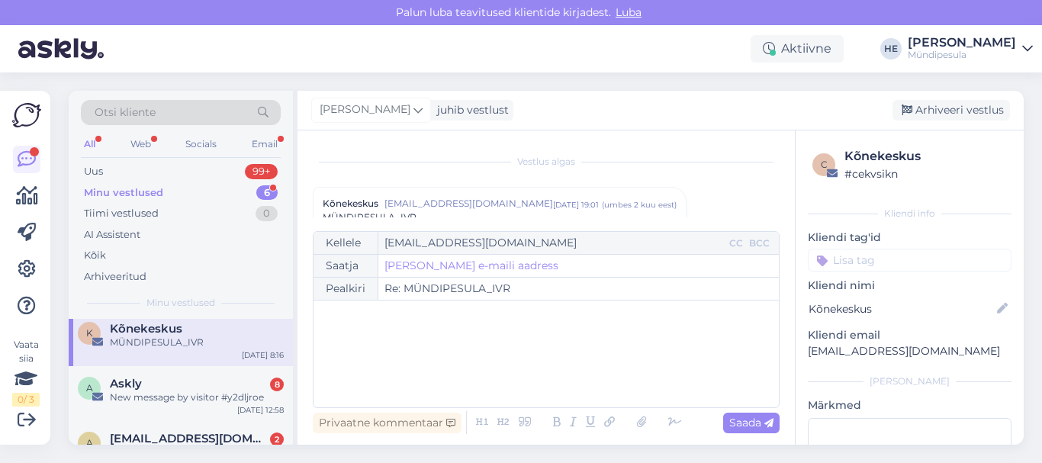
scroll to position [6538, 0]
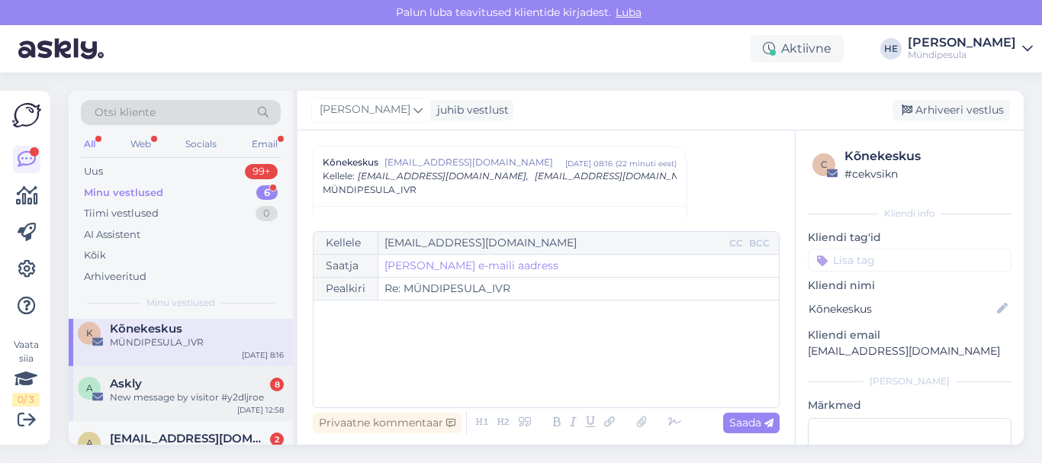
click at [144, 394] on div "New message by visitor #y2dljroe" at bounding box center [197, 398] width 174 height 14
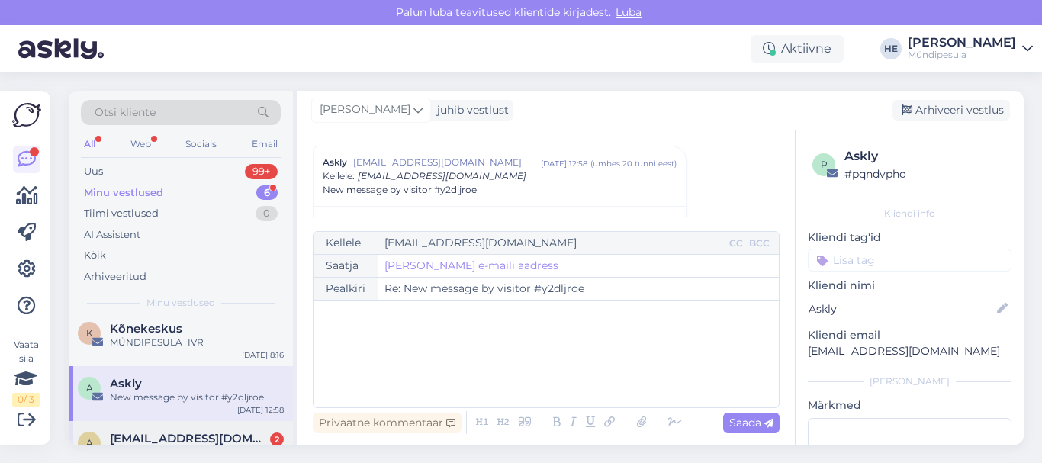
click at [163, 430] on div "a [EMAIL_ADDRESS][DOMAIN_NAME] 2 ? [DATE] 17:09" at bounding box center [181, 448] width 224 height 55
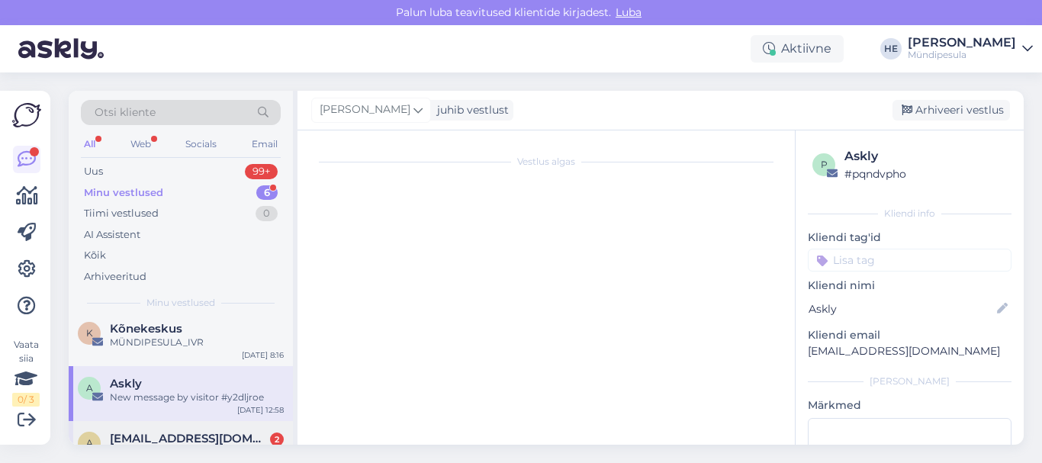
scroll to position [477, 0]
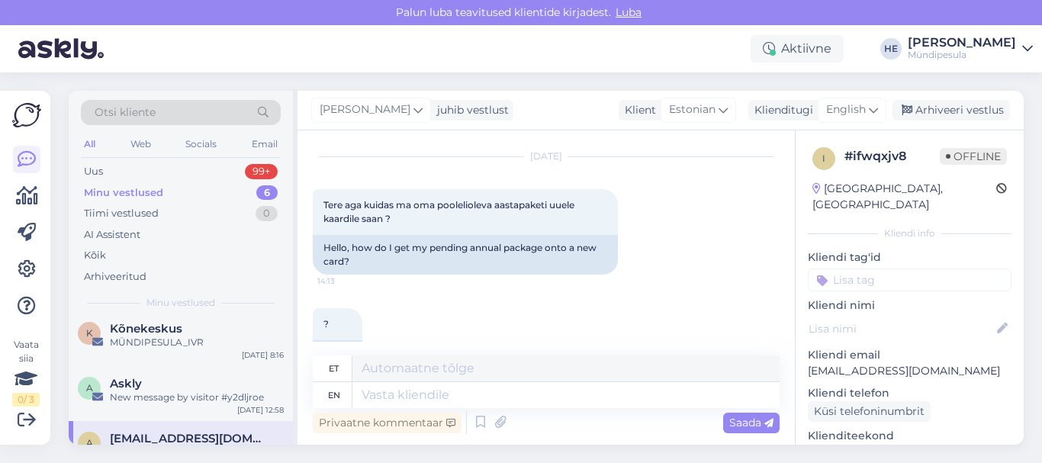
click at [1025, 50] on icon at bounding box center [1027, 49] width 11 height 12
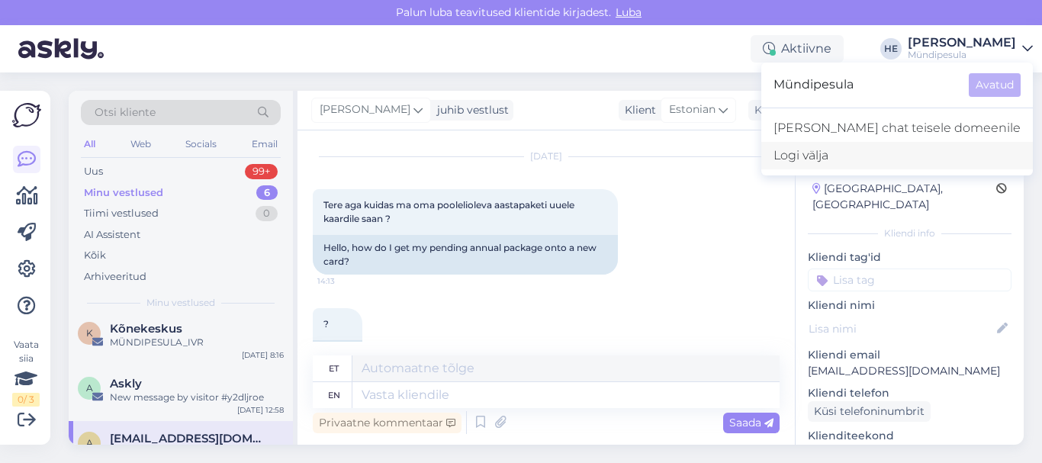
click at [874, 159] on div "Logi välja" at bounding box center [898, 155] width 272 height 27
